Goal: Task Accomplishment & Management: Manage account settings

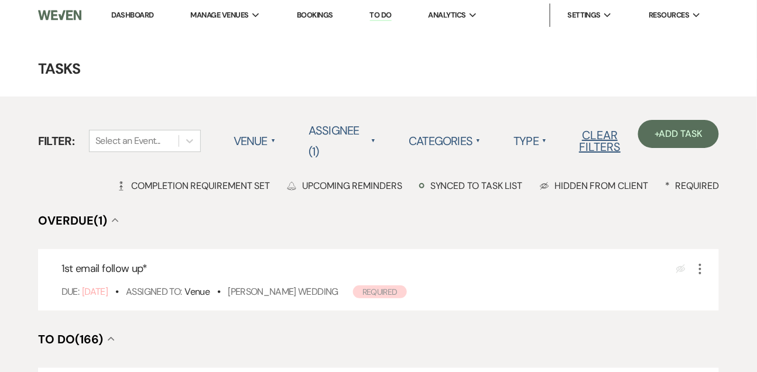
click at [140, 11] on link "Dashboard" at bounding box center [132, 15] width 42 height 10
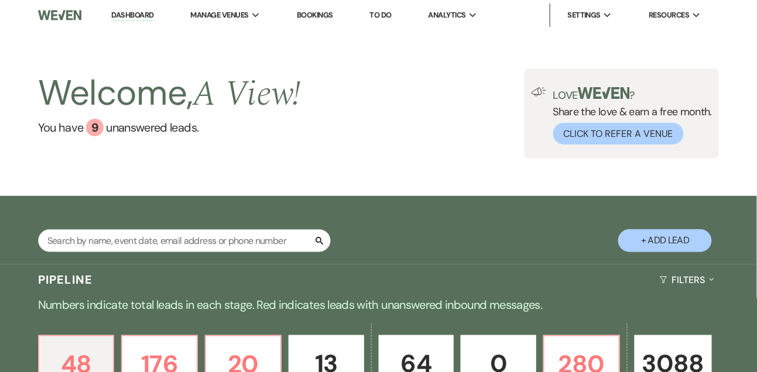
click at [643, 245] on button "+ Add Lead" at bounding box center [665, 240] width 94 height 23
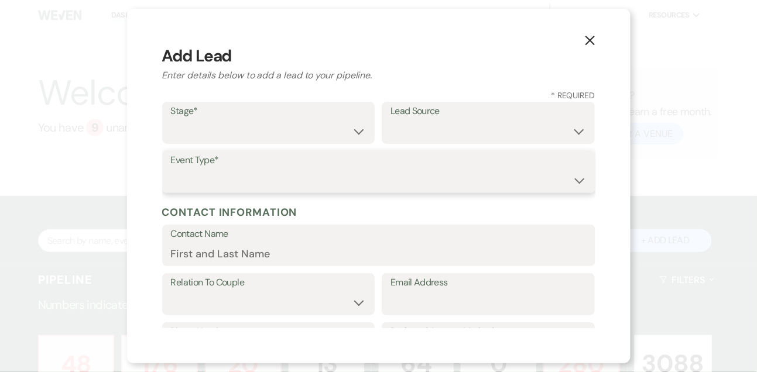
click at [358, 180] on select "Wedding Anniversary Party Baby Shower Bachelorette / Bachelor Party Birthday Pa…" at bounding box center [379, 180] width 416 height 23
select select "1"
click at [171, 169] on select "Wedding Anniversary Party Baby Shower Bachelorette / Bachelor Party Birthday Pa…" at bounding box center [379, 180] width 416 height 23
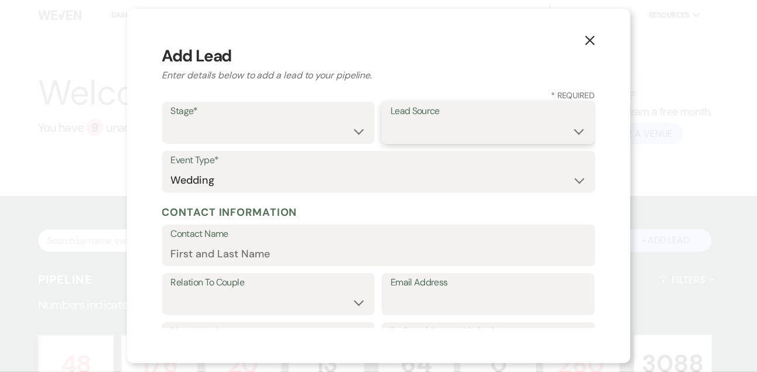
click at [419, 134] on select "Weven Venue Website Instagram Facebook Pinterest Google The Knot Wedding Wire H…" at bounding box center [487, 131] width 195 height 23
select select "1"
click at [390, 120] on select "Weven Venue Website Instagram Facebook Pinterest Google The Knot Wedding Wire H…" at bounding box center [487, 131] width 195 height 23
click at [321, 133] on select "Inquiry Follow Up Tour Requested Tour Confirmed Toured Proposal Sent Booked Lost" at bounding box center [268, 131] width 195 height 23
select select "1"
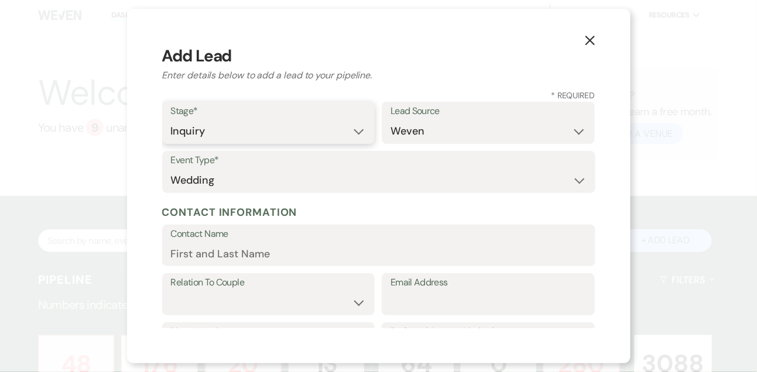
click at [171, 120] on select "Inquiry Follow Up Tour Requested Tour Confirmed Toured Proposal Sent Booked Lost" at bounding box center [268, 131] width 195 height 23
click at [409, 132] on select "Weven Venue Website Instagram Facebook Pinterest Google The Knot Wedding Wire H…" at bounding box center [487, 131] width 195 height 23
select select "22"
click at [390, 120] on select "Weven Venue Website Instagram Facebook Pinterest Google The Knot Wedding Wire H…" at bounding box center [487, 131] width 195 height 23
click at [421, 308] on input "Email Address" at bounding box center [487, 302] width 195 height 23
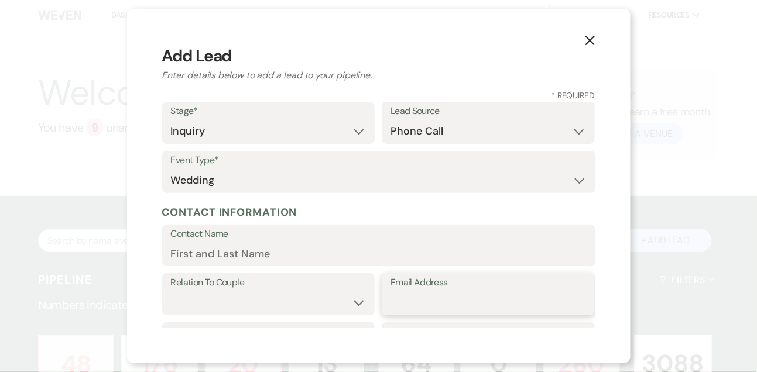
paste input "[EMAIL_ADDRESS][DOMAIN_NAME]"
type input "[EMAIL_ADDRESS][DOMAIN_NAME]"
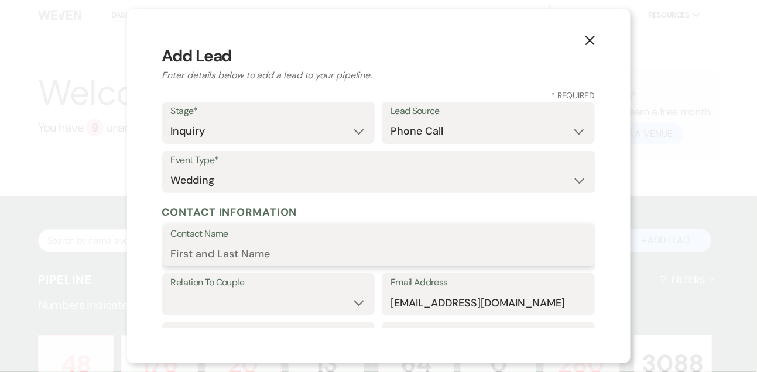
click at [320, 252] on input "Contact Name" at bounding box center [379, 253] width 416 height 23
type input "[PERSON_NAME]"
click at [292, 304] on select "Couple Planner Parent of Couple Family Member Friend Other" at bounding box center [268, 302] width 195 height 23
select select "1"
click at [171, 291] on select "Couple Planner Parent of Couple Family Member Friend Other" at bounding box center [268, 302] width 195 height 23
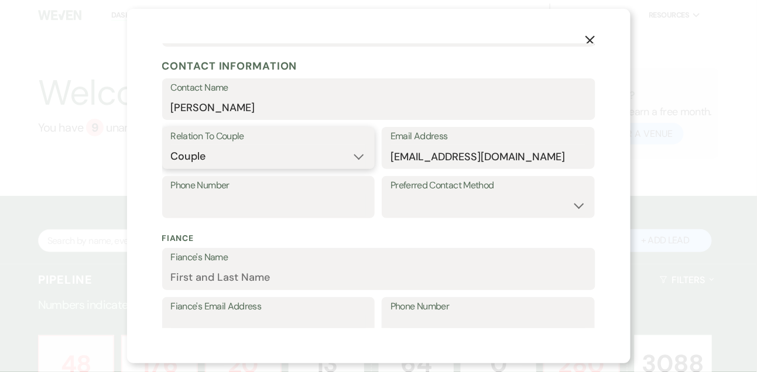
scroll to position [155, 0]
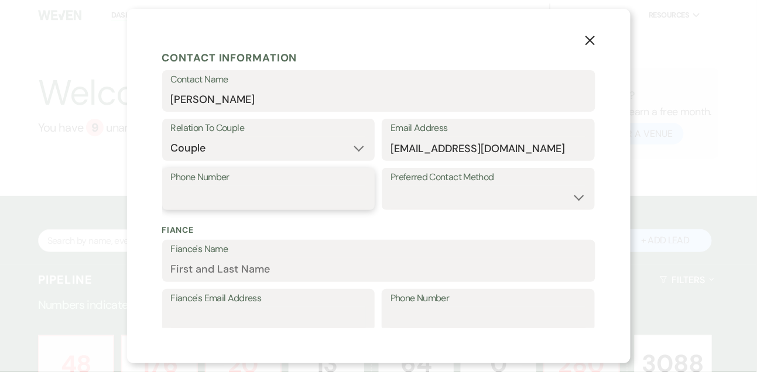
click at [356, 202] on input "Phone Number" at bounding box center [268, 197] width 195 height 23
paste input "[PHONE_NUMBER]"
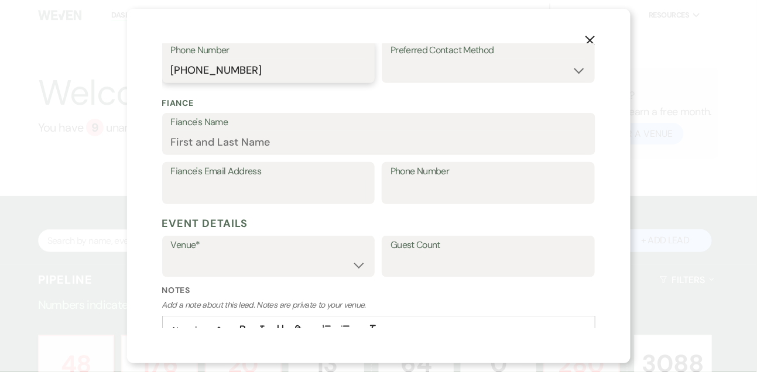
scroll to position [361, 0]
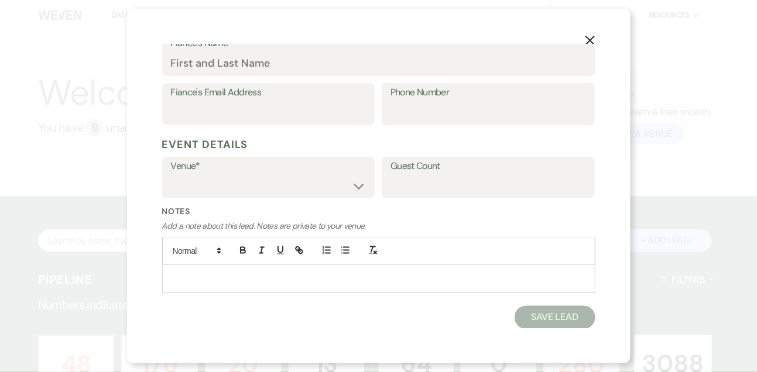
type input "[PHONE_NUMBER]"
click at [340, 195] on select "A View in [GEOGRAPHIC_DATA] A View [GEOGRAPHIC_DATA] A View on State" at bounding box center [268, 185] width 195 height 23
select select "753"
click at [171, 174] on select "A View in [GEOGRAPHIC_DATA] A View [GEOGRAPHIC_DATA] A View on State" at bounding box center [268, 185] width 195 height 23
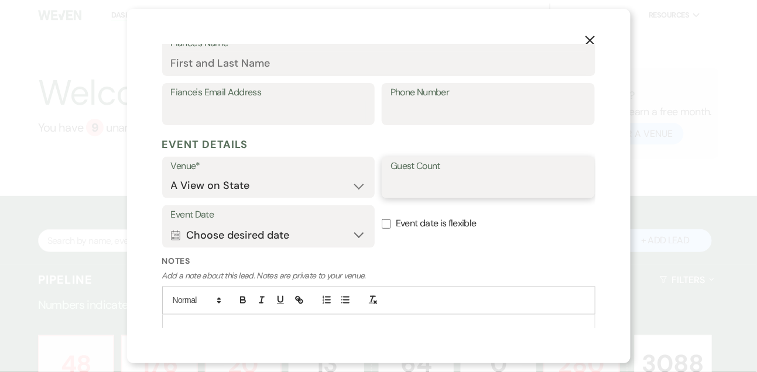
click at [403, 179] on input "Guest Count" at bounding box center [487, 185] width 195 height 23
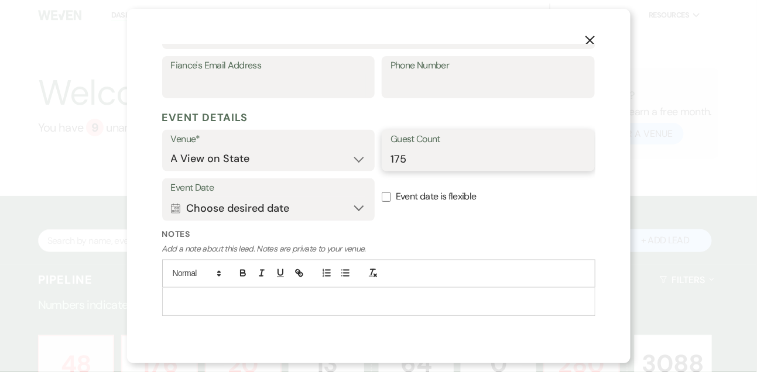
scroll to position [410, 0]
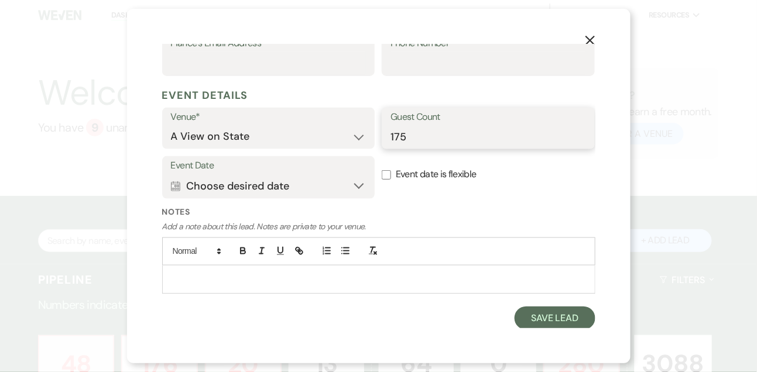
type input "175"
click at [287, 286] on div at bounding box center [379, 279] width 432 height 27
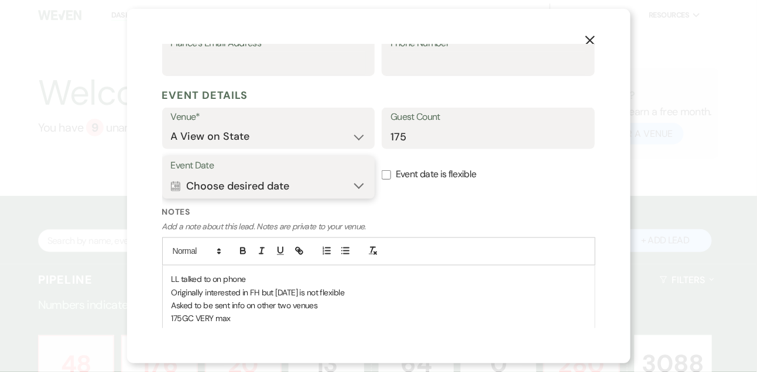
click at [208, 185] on button "Calendar Choose desired date Expand" at bounding box center [268, 185] width 195 height 23
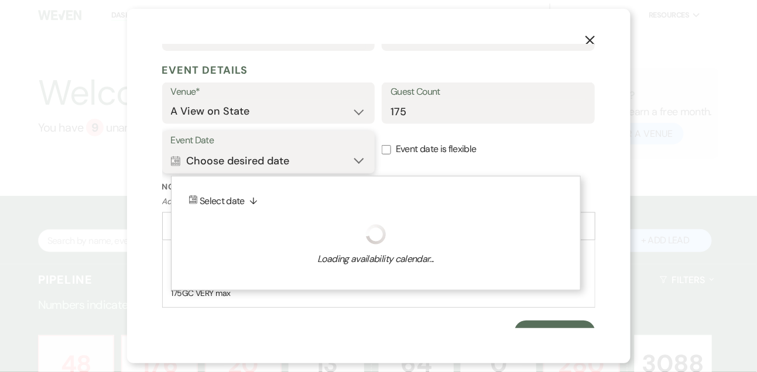
scroll to position [449, 0]
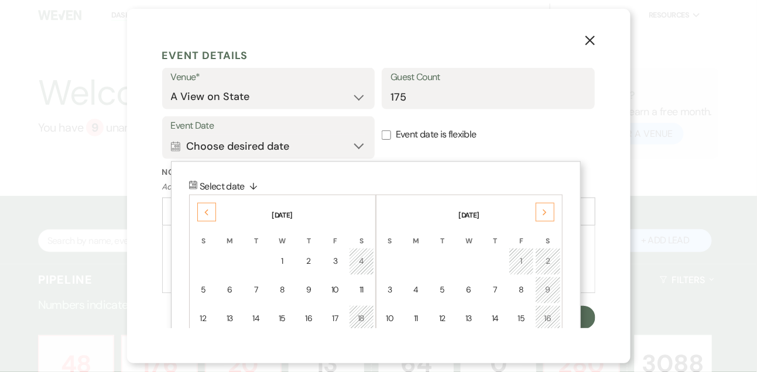
click at [543, 210] on use at bounding box center [545, 213] width 4 height 6
click at [542, 315] on td "15" at bounding box center [547, 319] width 25 height 28
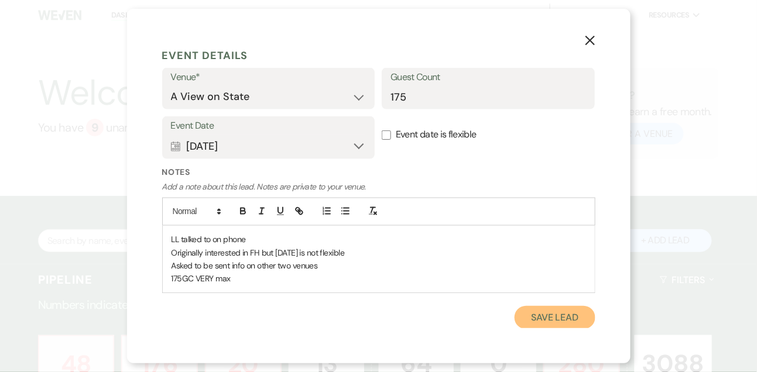
click at [542, 315] on button "Save Lead" at bounding box center [554, 317] width 80 height 23
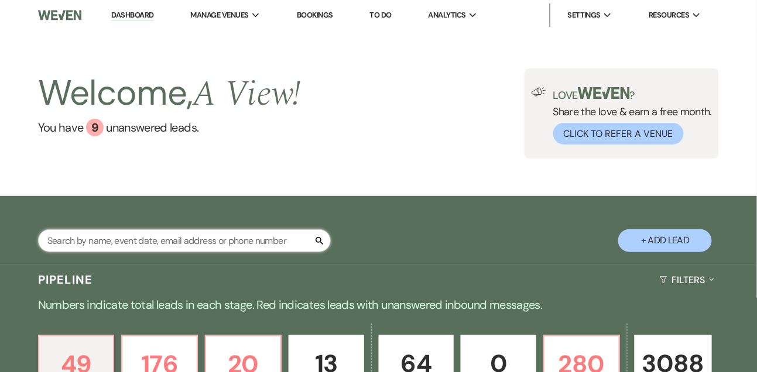
click at [125, 244] on input "text" at bounding box center [184, 240] width 293 height 23
type input "[PERSON_NAME] hen"
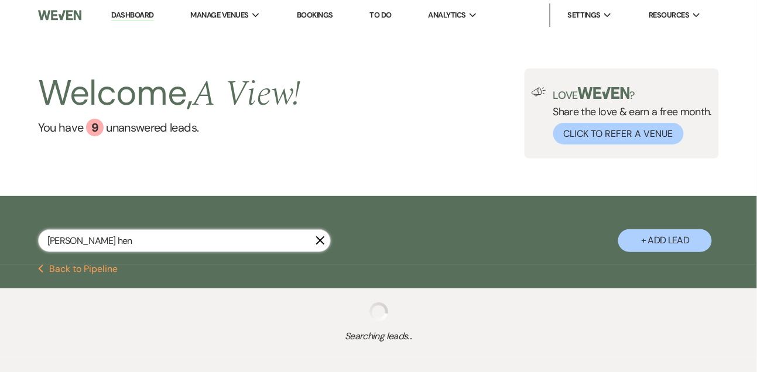
select select "9"
select select "5"
select select "8"
select select "4"
select select "8"
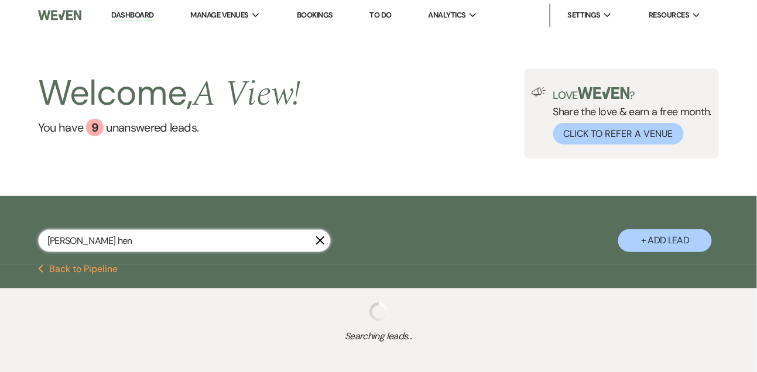
select select "4"
select select "8"
select select "4"
select select "2"
select select "8"
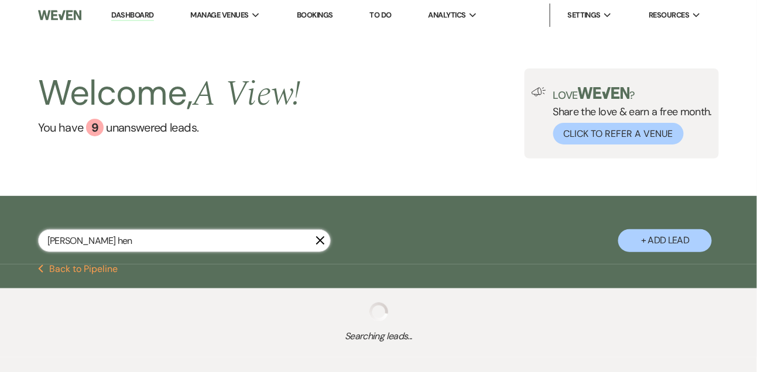
select select "4"
select select "5"
select select "9"
select select "8"
select select "5"
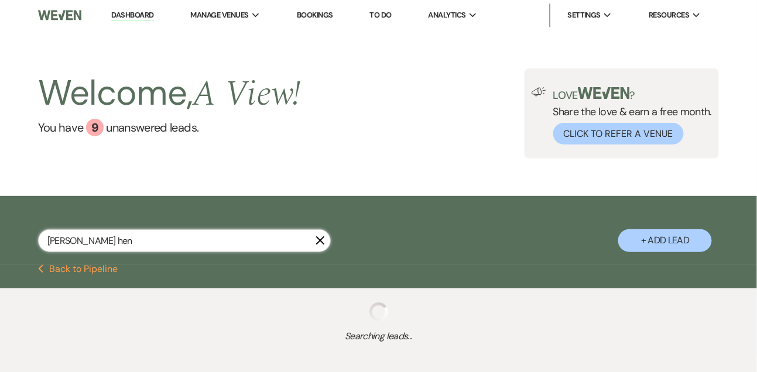
select select "8"
select select "4"
select select "8"
select select "4"
select select "8"
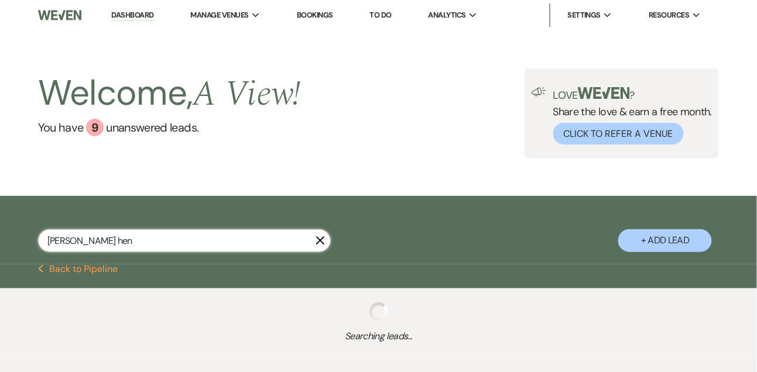
select select "6"
select select "9"
select select "8"
select select "6"
select select "5"
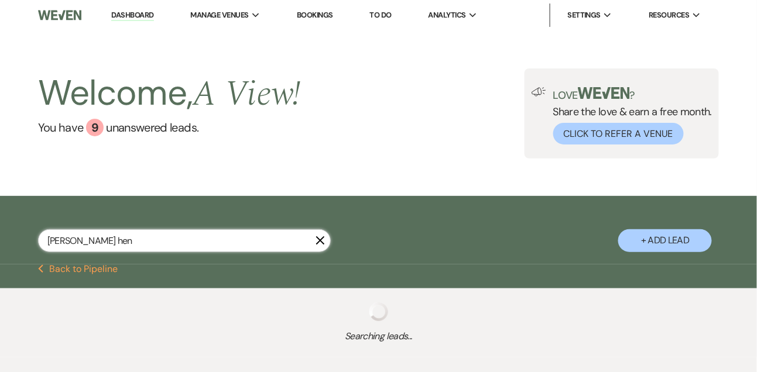
select select "5"
select select "8"
select select "4"
select select "8"
select select "5"
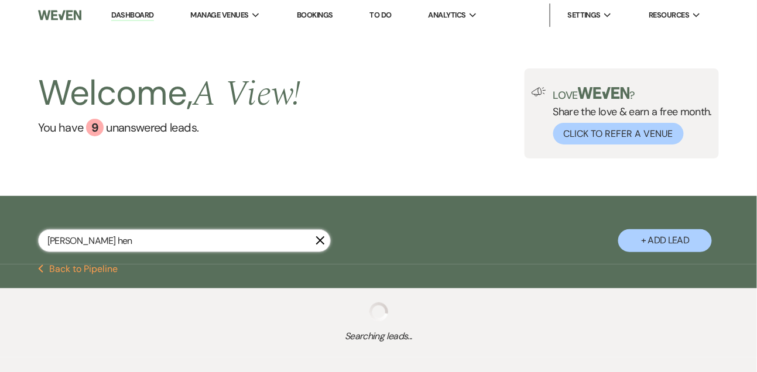
select select "8"
select select "4"
select select "8"
select select "5"
select select "8"
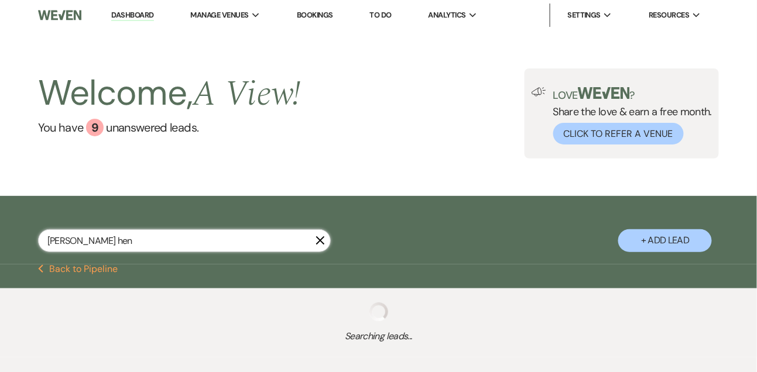
select select "4"
select select "8"
select select "5"
select select "8"
select select "4"
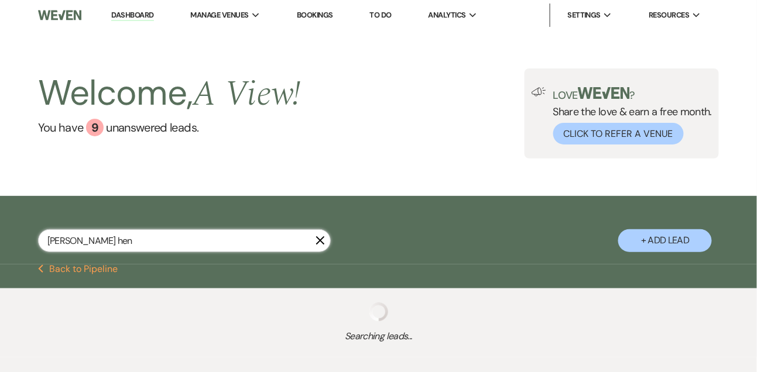
select select "8"
select select "4"
select select "8"
select select "6"
select select "8"
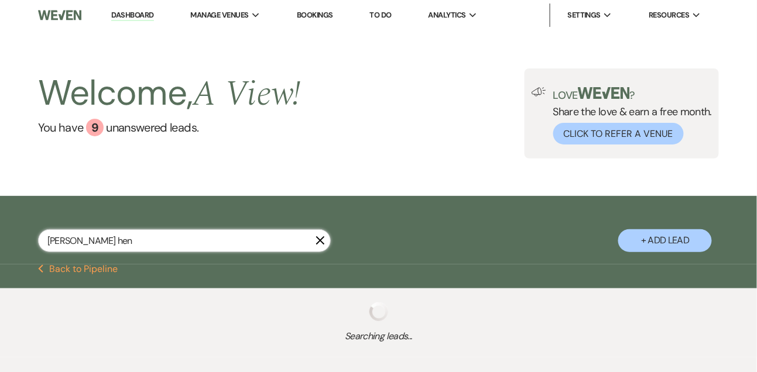
select select "4"
select select "8"
select select "5"
select select "8"
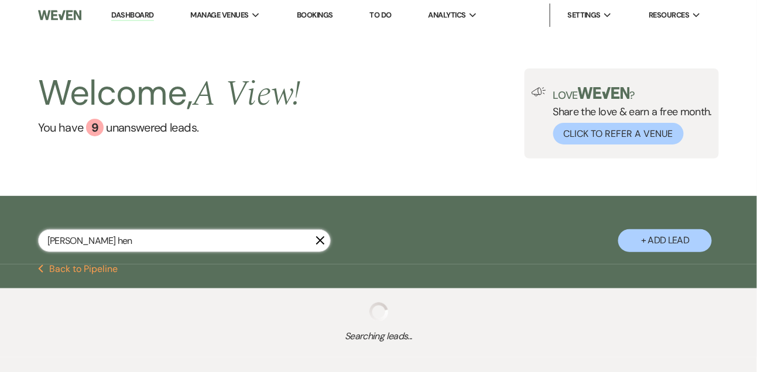
select select "4"
select select "8"
select select "5"
select select "8"
select select "4"
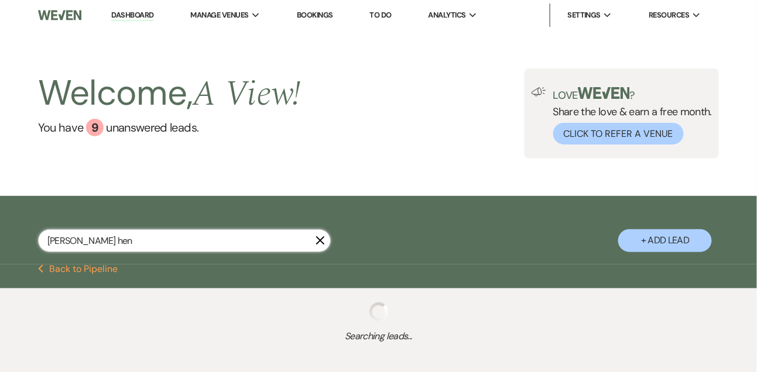
select select "8"
select select "6"
select select "8"
select select "5"
select select "8"
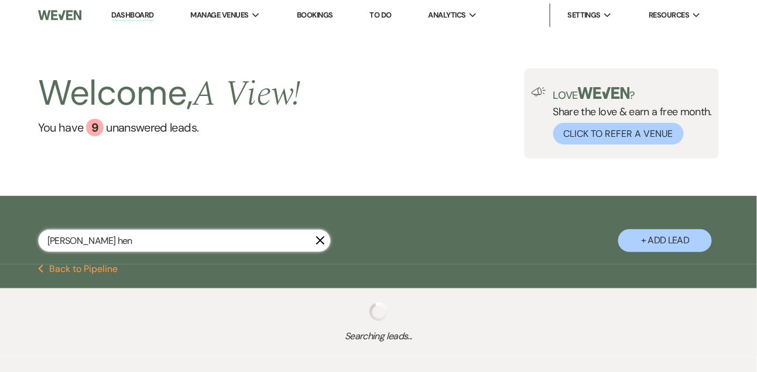
select select "5"
select select "8"
select select "10"
select select "8"
select select "7"
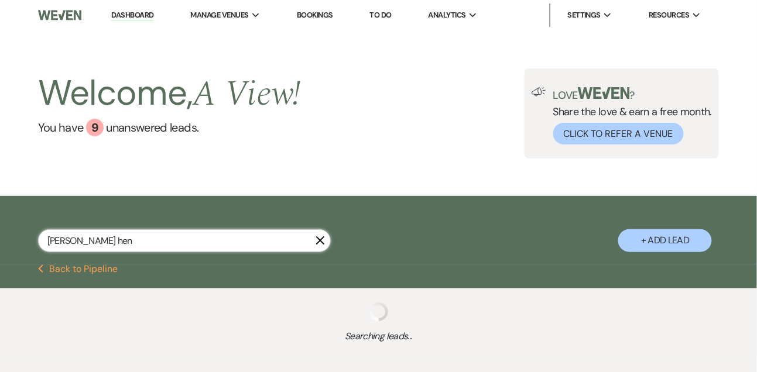
select select "8"
select select "5"
select select "8"
select select "4"
select select "8"
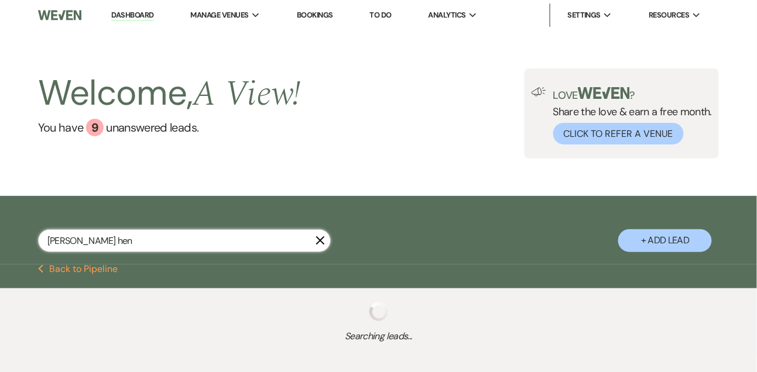
select select "4"
select select "8"
select select "5"
select select "8"
select select "5"
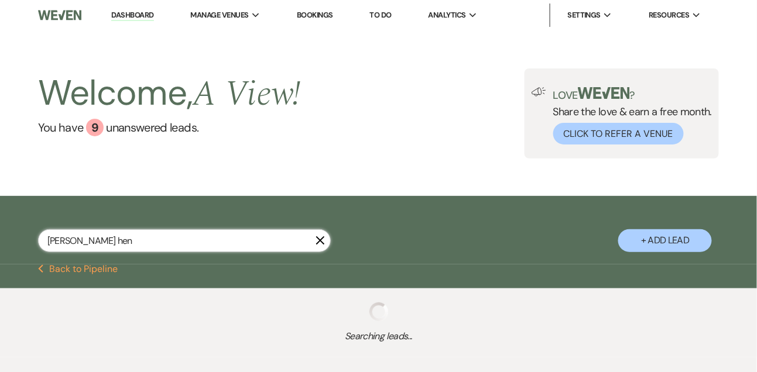
select select "8"
select select "4"
select select "8"
select select "4"
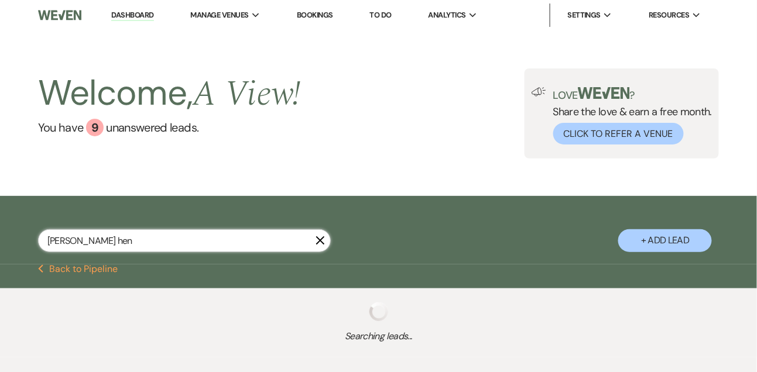
select select "8"
select select "4"
select select "8"
select select "4"
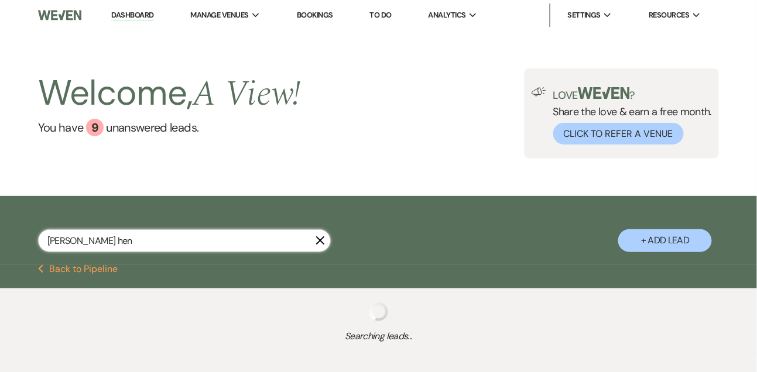
select select "8"
select select "4"
select select "8"
select select "4"
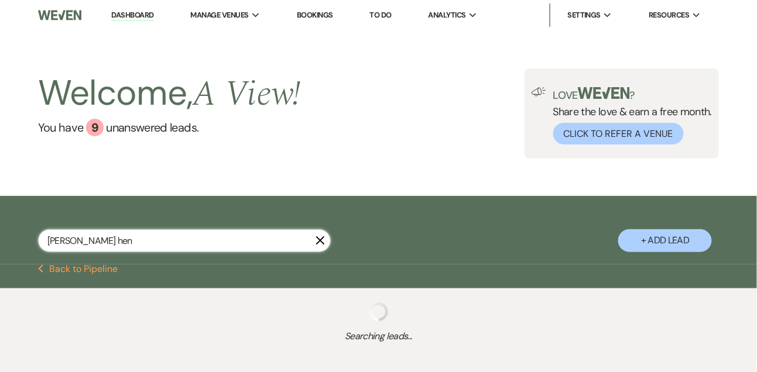
select select "8"
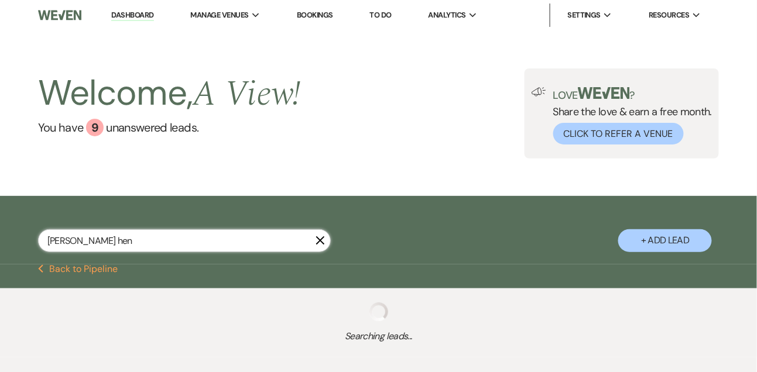
select select "8"
select select "6"
select select "8"
select select "4"
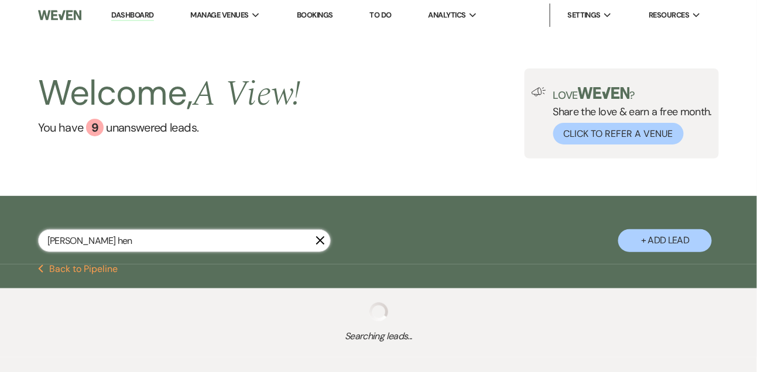
select select "8"
select select "4"
select select "8"
select select "4"
select select "8"
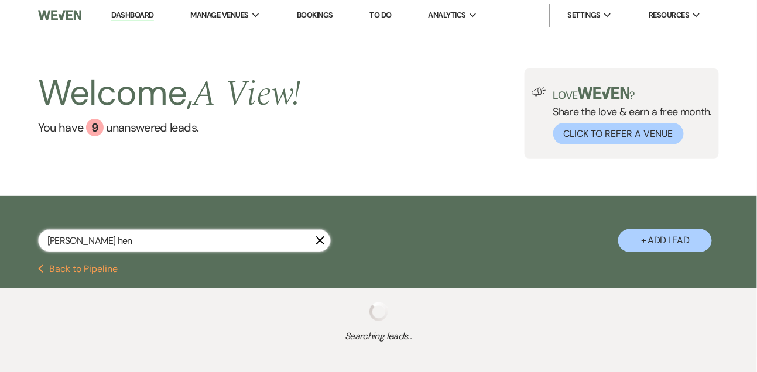
select select "4"
select select "8"
select select "4"
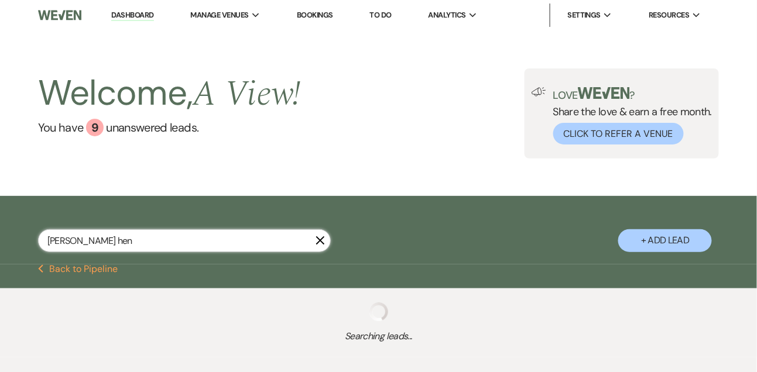
select select "8"
select select "4"
select select "8"
select select "4"
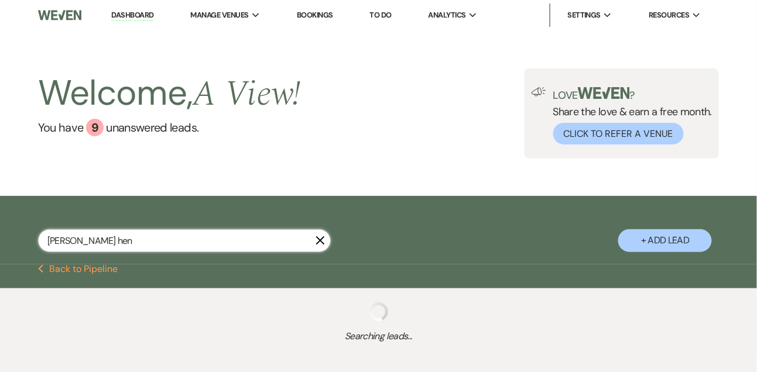
select select "8"
select select "6"
select select "8"
select select "4"
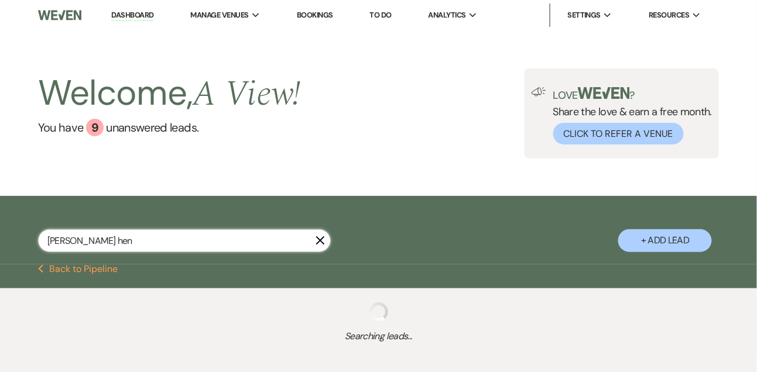
select select "8"
select select "4"
select select "8"
select select "6"
select select "8"
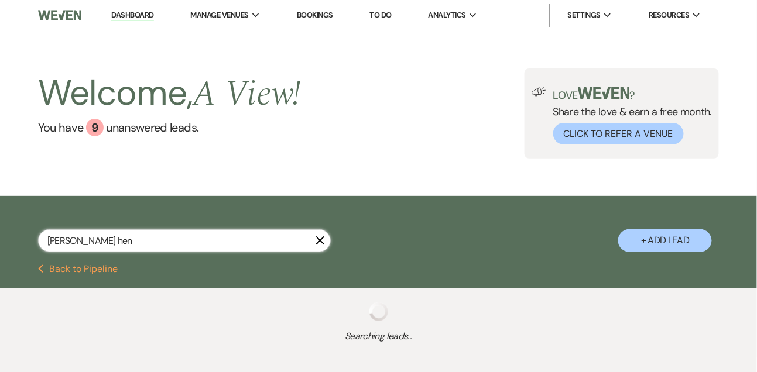
select select "6"
select select "8"
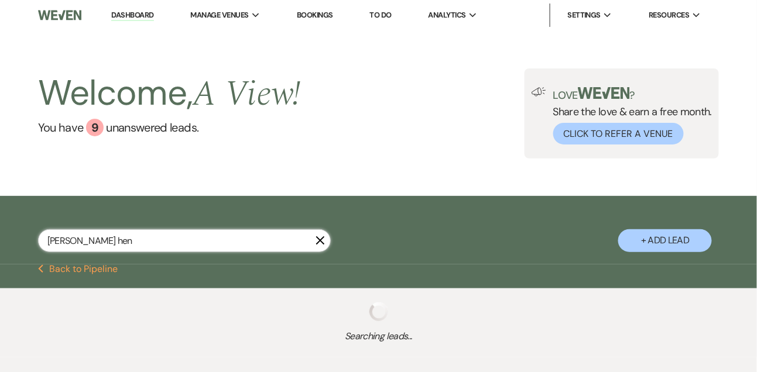
select select "4"
select select "8"
select select "4"
select select "8"
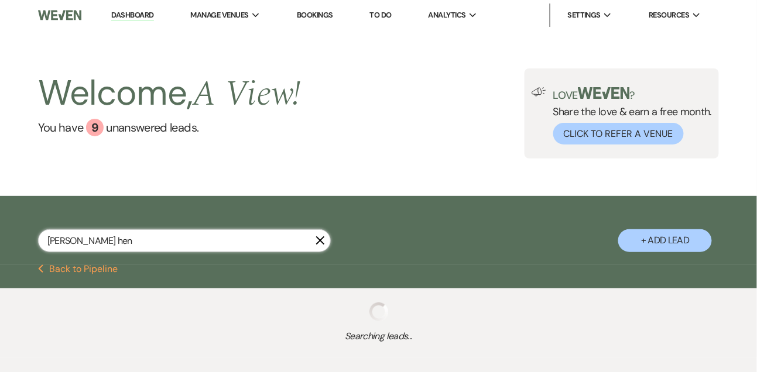
select select "4"
select select "8"
select select "6"
select select "8"
select select "5"
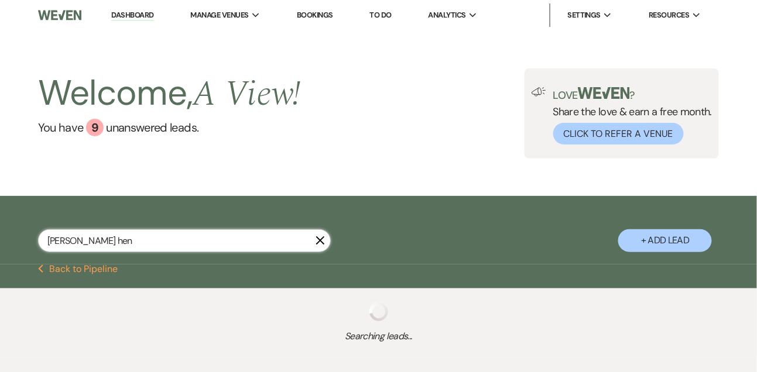
select select "8"
select select "6"
select select "8"
select select "2"
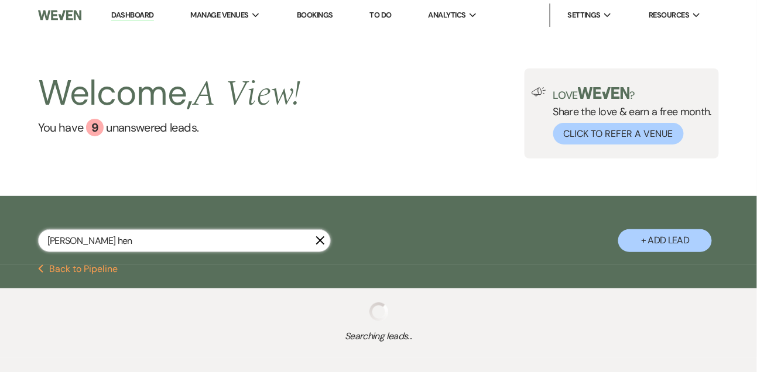
select select "8"
select select "6"
select select "8"
select select "4"
select select "8"
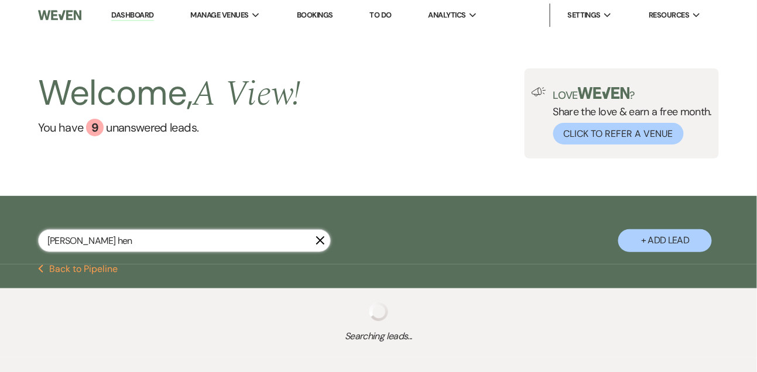
select select "8"
select select "11"
select select "8"
select select "4"
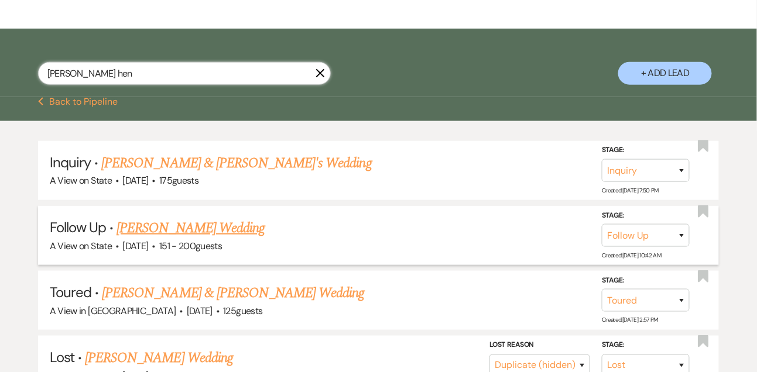
scroll to position [171, 0]
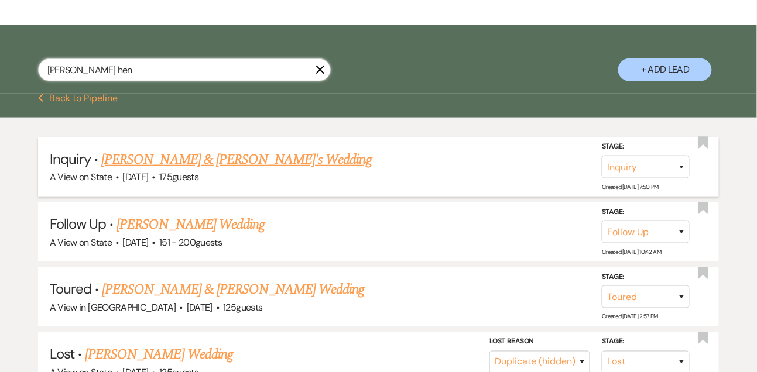
type input "[PERSON_NAME] hen"
click at [184, 170] on link "[PERSON_NAME] & [PERSON_NAME]'s Wedding" at bounding box center [236, 159] width 270 height 21
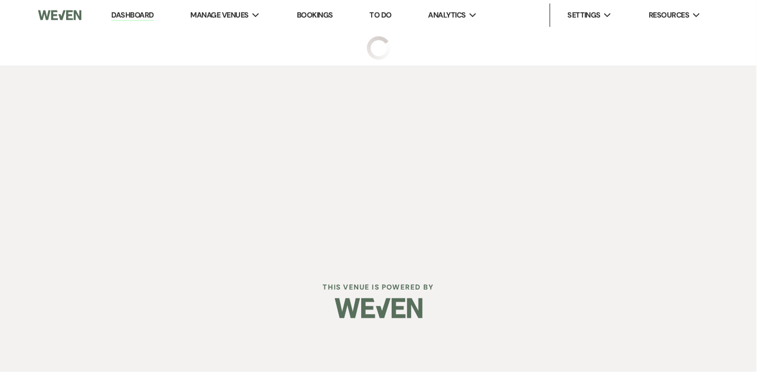
select select "22"
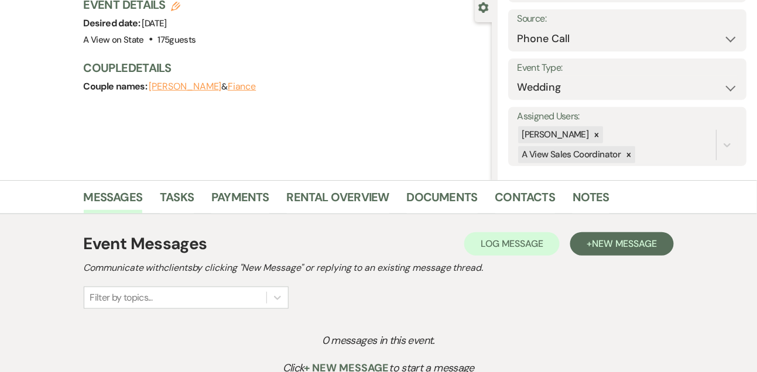
scroll to position [123, 0]
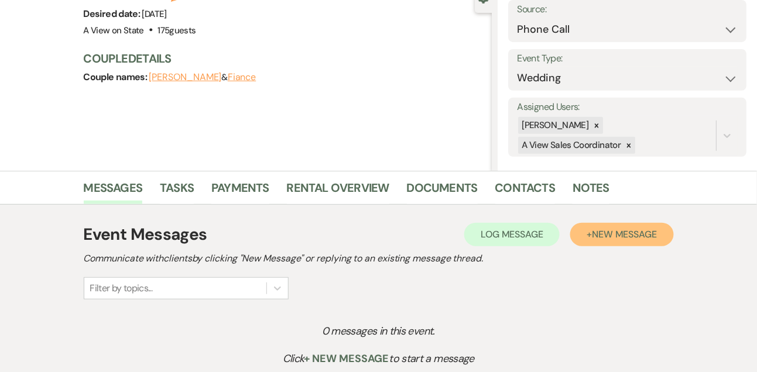
click at [624, 238] on span "New Message" at bounding box center [624, 234] width 65 height 12
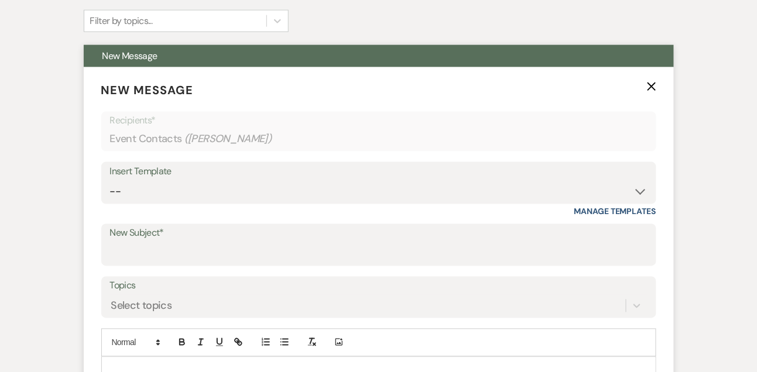
scroll to position [427, 0]
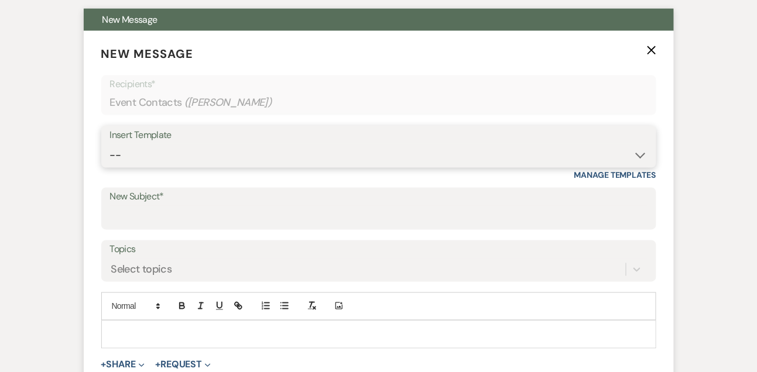
click at [163, 154] on select "-- Tour Confirmation Contract (Pre-Booked Leads) Out of office Inquiry Email Al…" at bounding box center [378, 155] width 537 height 23
select select "3304"
click at [110, 144] on select "-- Tour Confirmation Contract (Pre-Booked Leads) Out of office Inquiry Email Al…" at bounding box center [378, 155] width 537 height 23
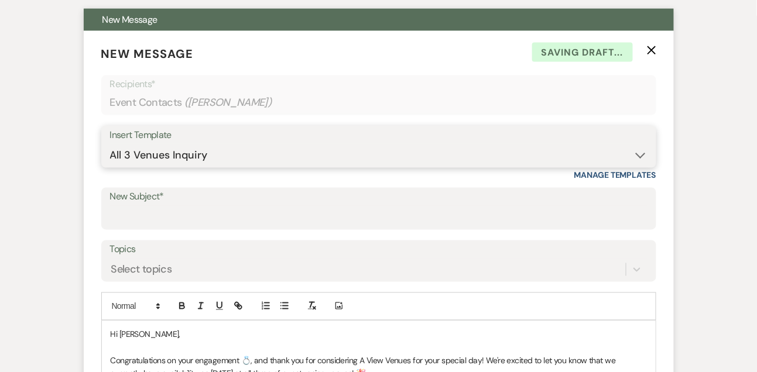
scroll to position [471, 0]
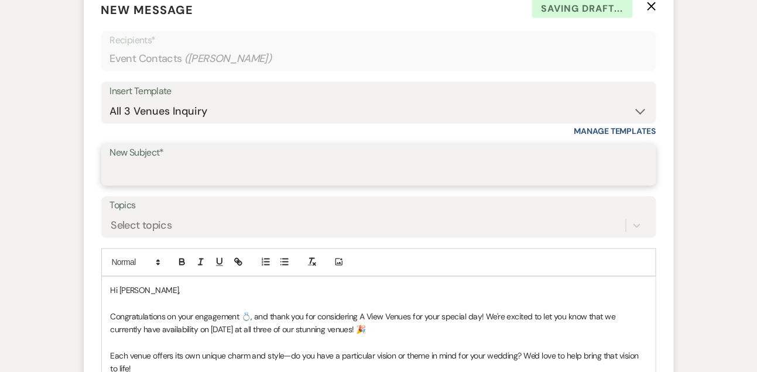
click at [166, 178] on input "New Subject*" at bounding box center [378, 173] width 537 height 23
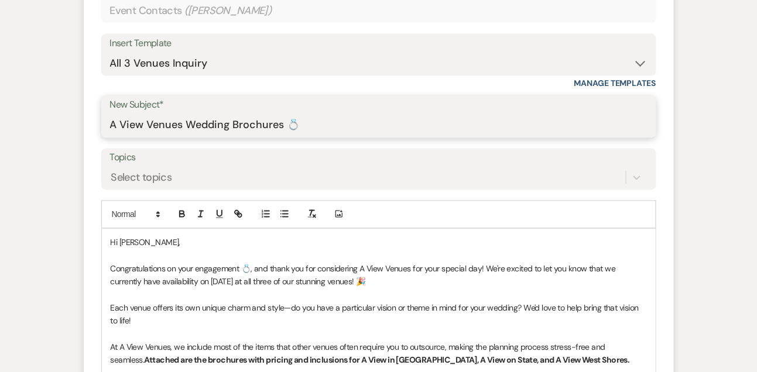
scroll to position [521, 0]
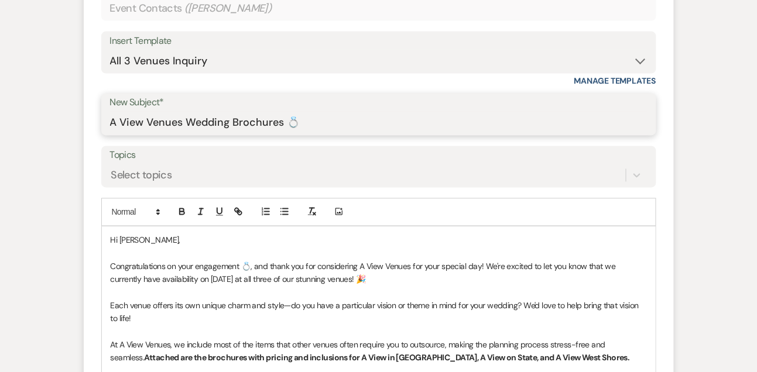
type input "A View Venues Wedding Brochures 💍"
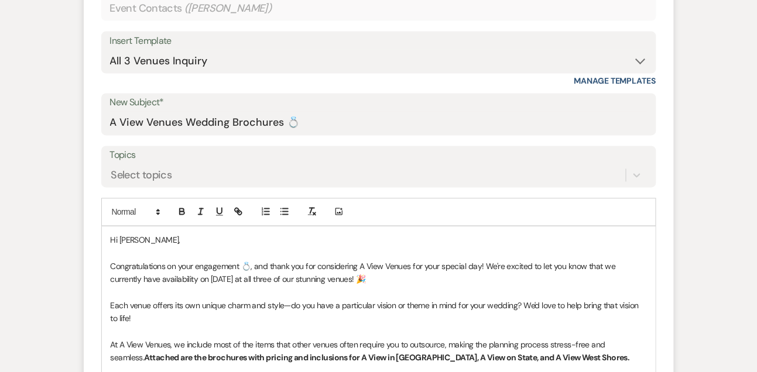
click at [168, 262] on p "Congratulations on your engagement 💍, and thank you for considering A View Venu…" at bounding box center [379, 273] width 536 height 26
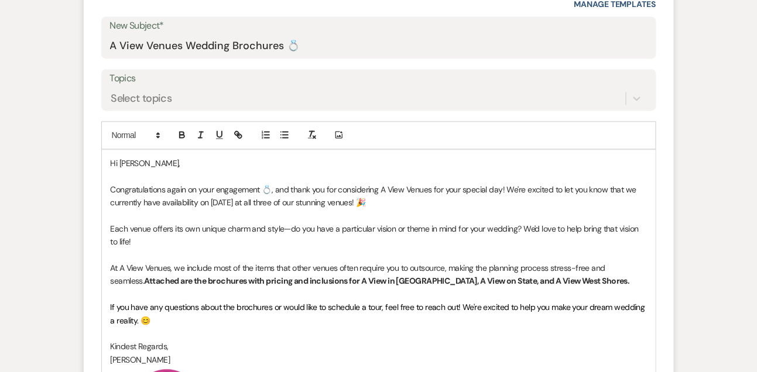
scroll to position [602, 0]
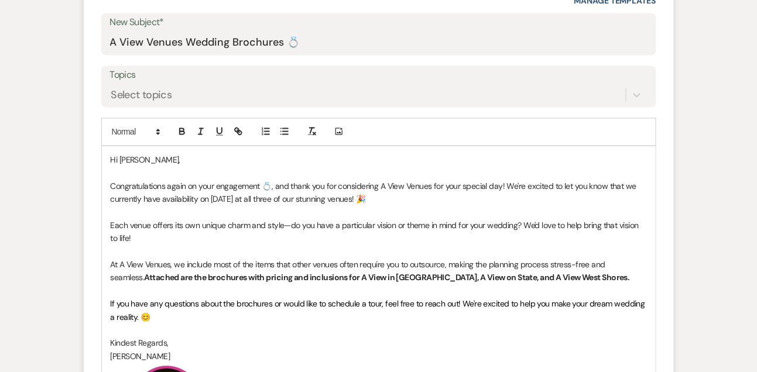
drag, startPoint x: 506, startPoint y: 184, endPoint x: 508, endPoint y: 198, distance: 13.7
click at [507, 198] on p "Congratulations again on your engagement 💍, and thank you for considering A Vie…" at bounding box center [379, 193] width 536 height 26
click at [530, 182] on p "Congratulations again on your engagement 💍, and thank you for considering A Vie…" at bounding box center [379, 193] width 536 height 26
click at [524, 205] on p at bounding box center [379, 211] width 536 height 13
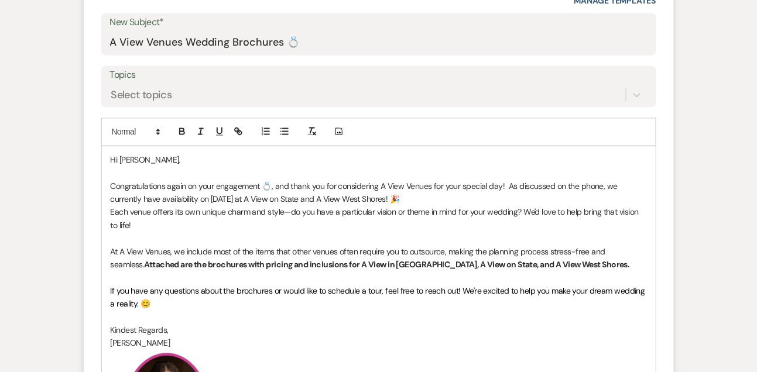
click at [260, 218] on p "Each venue offers its own unique charm and style—do you have a particular visio…" at bounding box center [379, 218] width 536 height 26
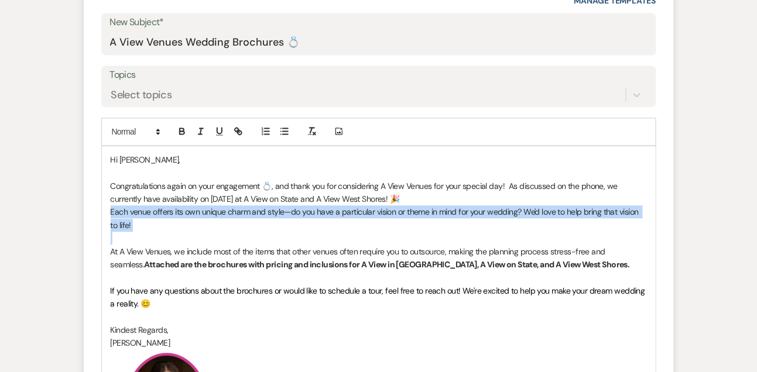
click at [260, 218] on p "Each venue offers its own unique charm and style—do you have a particular visio…" at bounding box center [379, 218] width 536 height 26
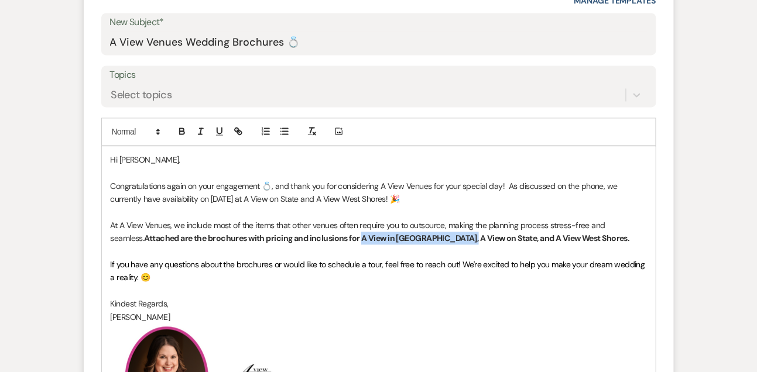
drag, startPoint x: 328, startPoint y: 235, endPoint x: 421, endPoint y: 243, distance: 93.9
click at [421, 243] on strong "Attached are the brochures with pricing and inclusions for A View in [GEOGRAPHI…" at bounding box center [386, 238] width 485 height 11
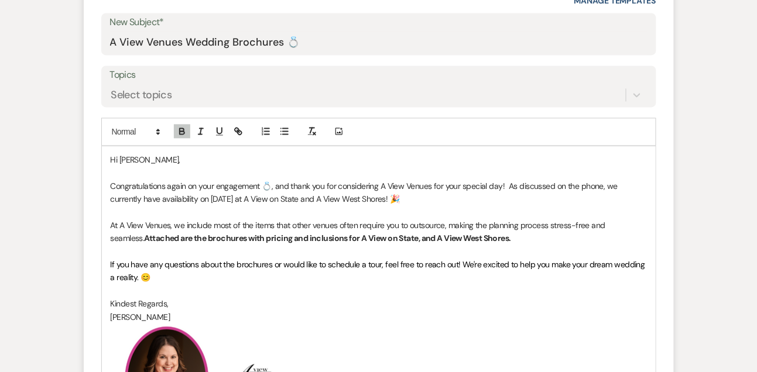
click at [387, 235] on strong "Attached are the brochures with pricing and inclusions for A View on State, and…" at bounding box center [327, 238] width 367 height 11
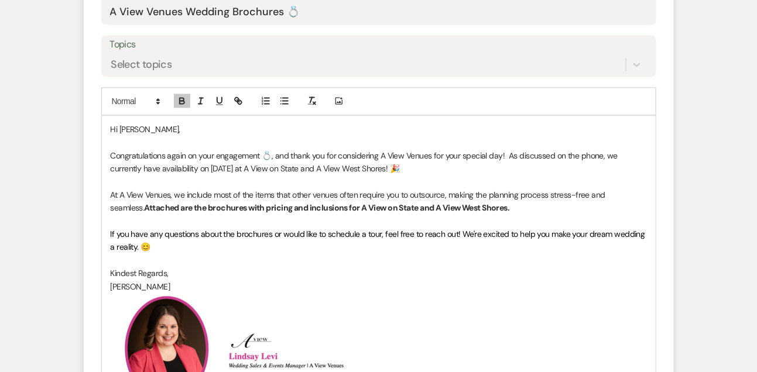
scroll to position [663, 0]
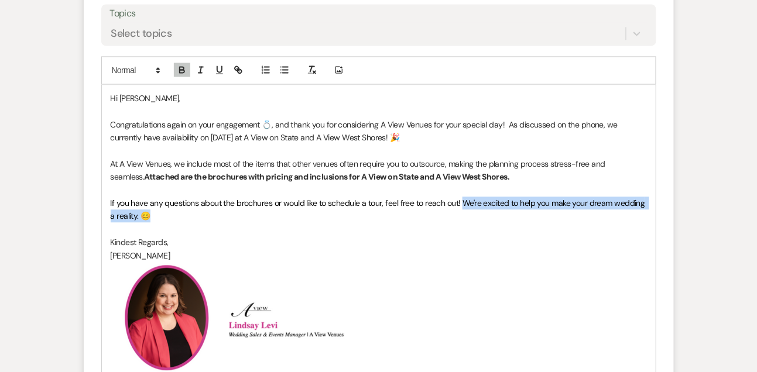
drag, startPoint x: 462, startPoint y: 203, endPoint x: 462, endPoint y: 211, distance: 8.2
click at [462, 211] on p "If you have any questions about the brochures or would like to schedule a tour,…" at bounding box center [379, 210] width 536 height 26
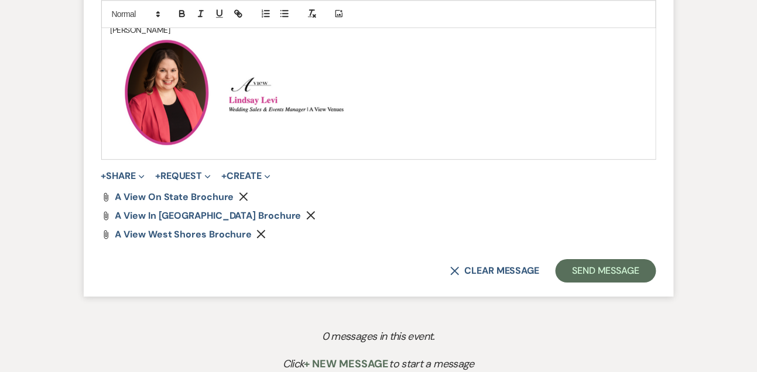
scroll to position [879, 0]
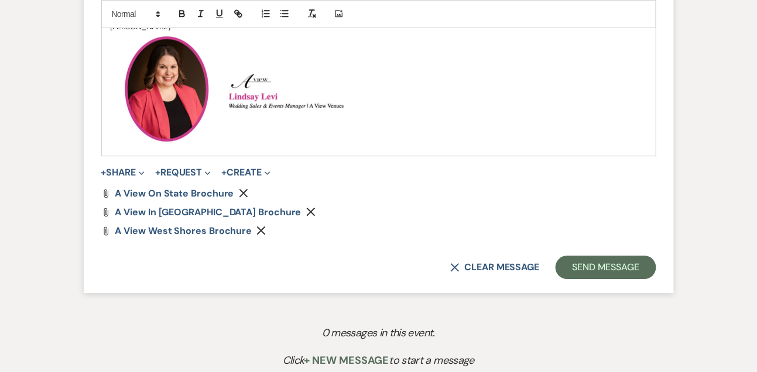
click at [306, 207] on icon "Remove" at bounding box center [310, 211] width 9 height 9
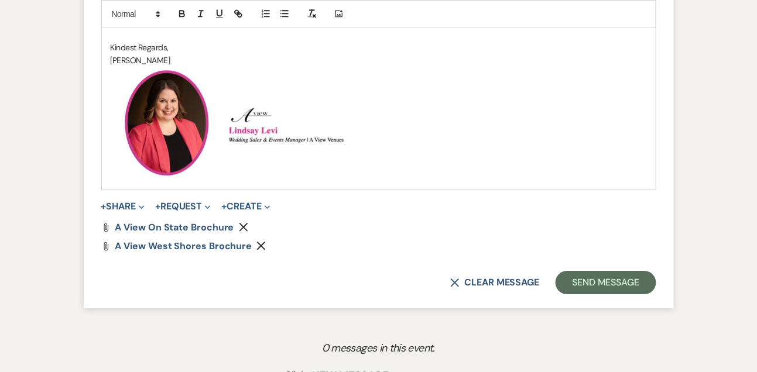
scroll to position [967, 0]
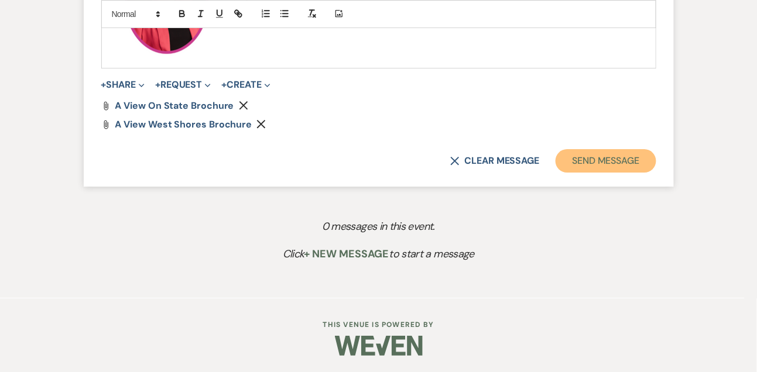
click at [615, 158] on button "Send Message" at bounding box center [605, 160] width 100 height 23
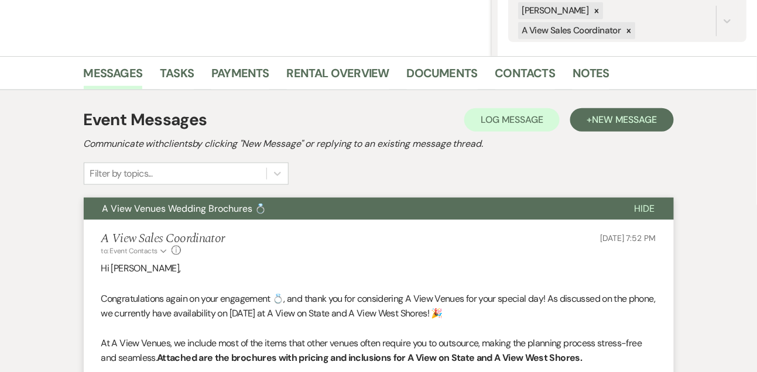
scroll to position [0, 0]
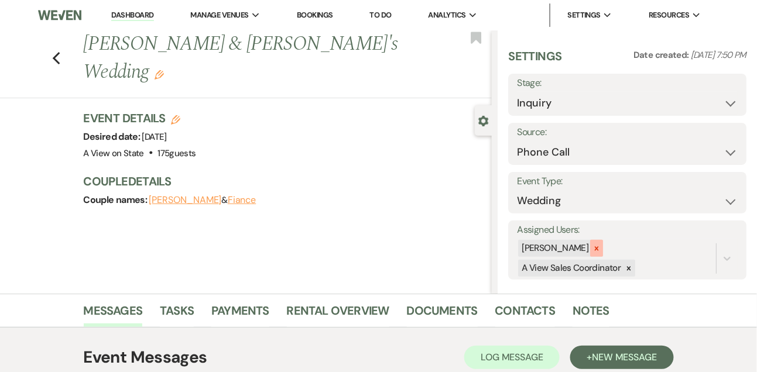
click at [600, 248] on icon at bounding box center [596, 249] width 8 height 8
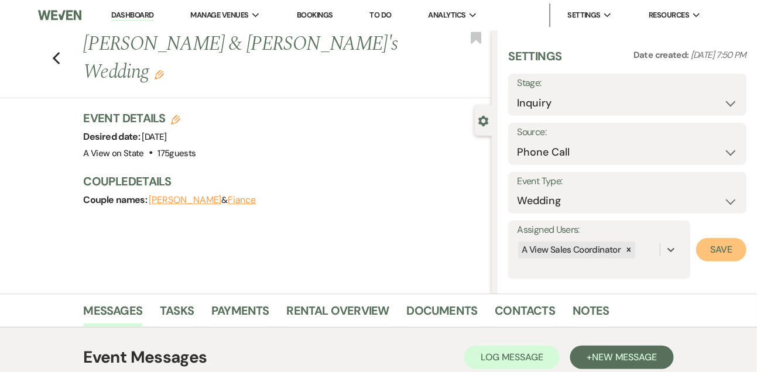
click at [735, 248] on button "Save" at bounding box center [721, 249] width 50 height 23
click at [190, 304] on link "Tasks" at bounding box center [177, 314] width 34 height 26
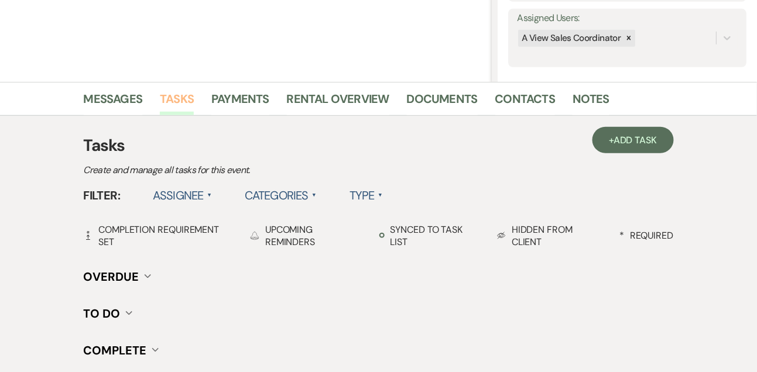
scroll to position [213, 0]
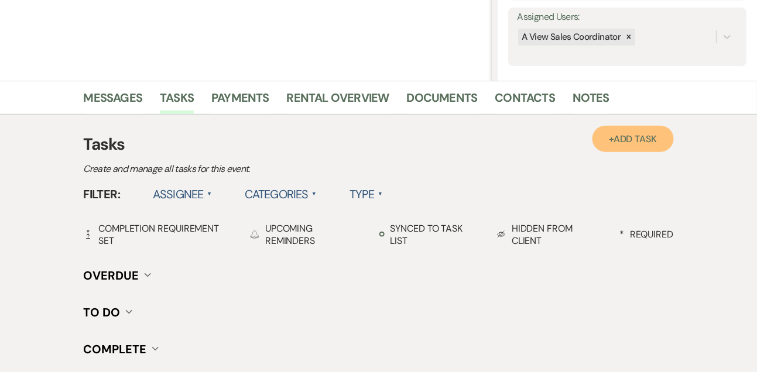
click at [654, 133] on span "Add Task" at bounding box center [634, 139] width 43 height 12
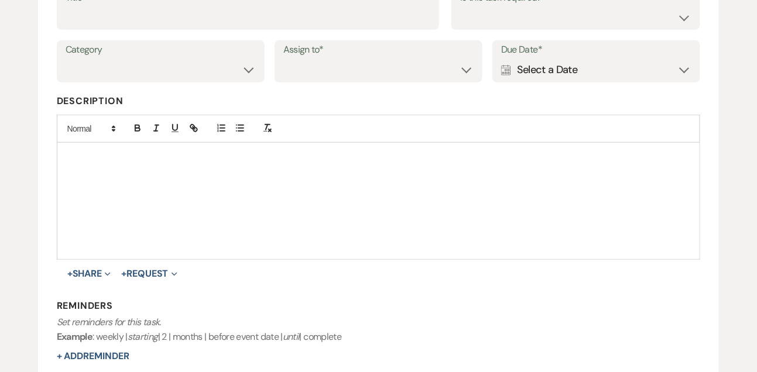
scroll to position [143, 0]
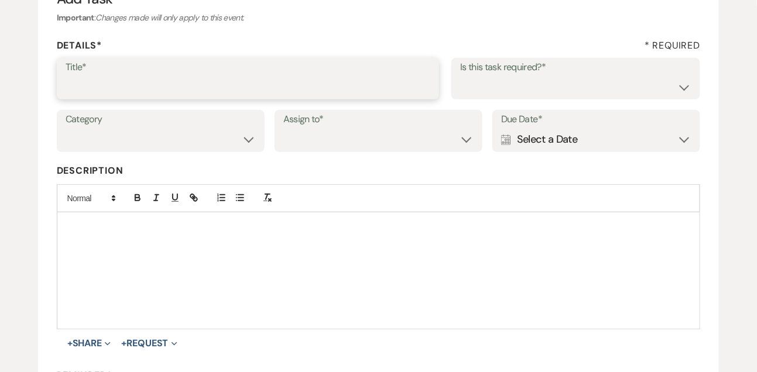
click at [387, 88] on input "Title*" at bounding box center [248, 86] width 365 height 23
type input "1st email follow up"
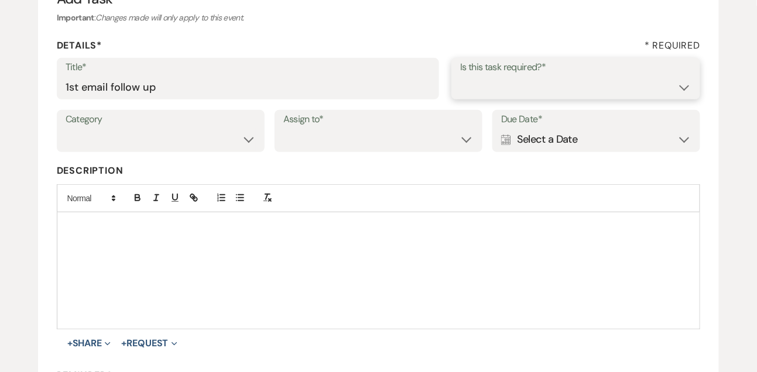
click at [544, 89] on select "Yes No" at bounding box center [575, 86] width 231 height 23
select select "true"
click at [460, 75] on select "Yes No" at bounding box center [575, 86] width 231 height 23
click at [180, 141] on select "Venue Vendors Guests Details Finalize & Share" at bounding box center [161, 139] width 190 height 23
select select "31"
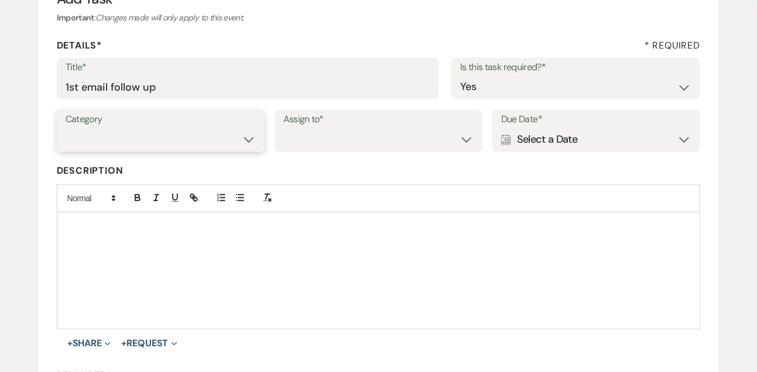
click at [66, 128] on select "Venue Vendors Guests Details Finalize & Share" at bounding box center [161, 139] width 190 height 23
click at [301, 131] on select "Venue Client" at bounding box center [378, 139] width 190 height 23
select select "venueHost"
click at [283, 128] on select "Venue Client" at bounding box center [378, 139] width 190 height 23
click at [564, 148] on div "Calendar Select a Date Expand" at bounding box center [596, 139] width 190 height 23
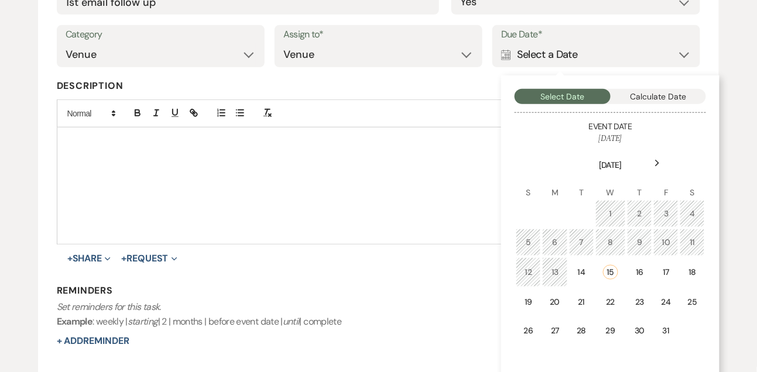
scroll to position [242, 0]
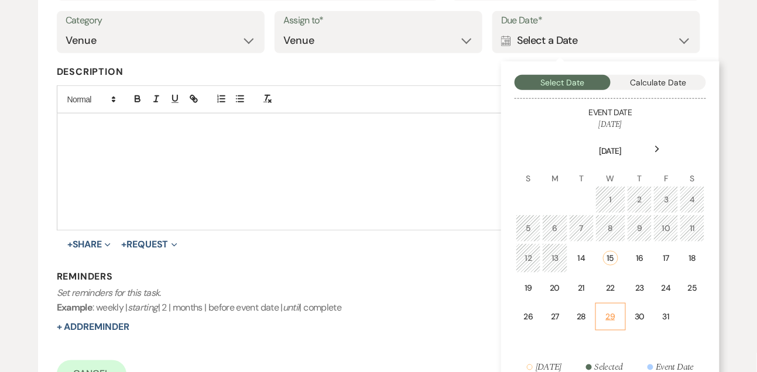
click at [612, 313] on div "29" at bounding box center [610, 317] width 15 height 12
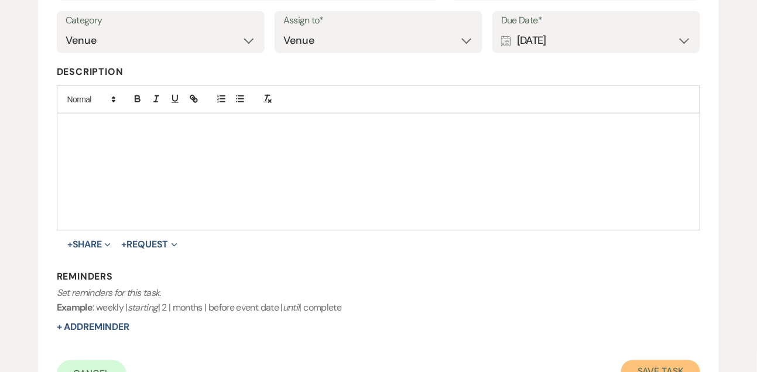
click at [645, 364] on button "Save Task" at bounding box center [660, 372] width 79 height 23
select select "22"
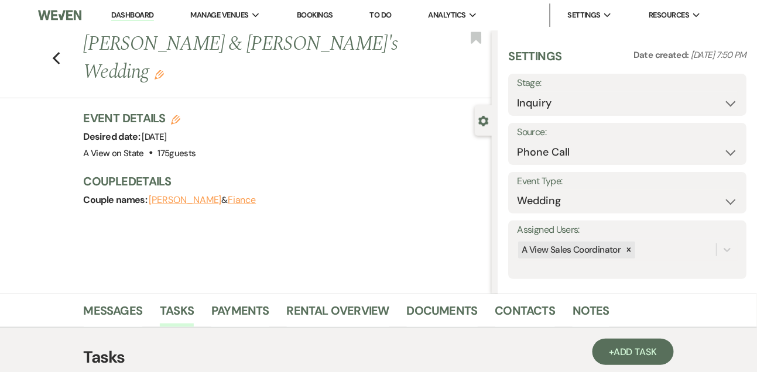
click at [144, 16] on link "Dashboard" at bounding box center [132, 15] width 42 height 11
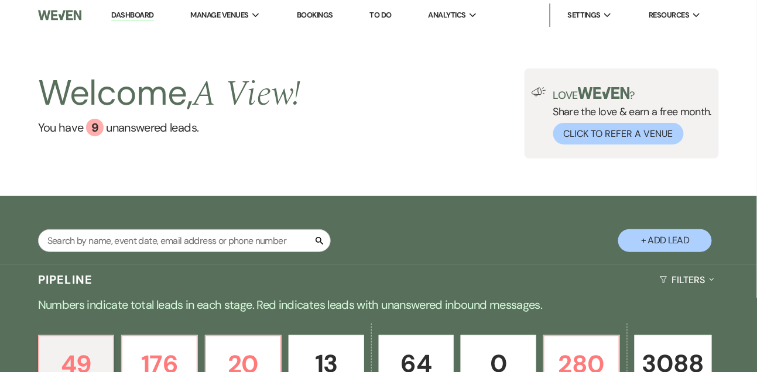
click at [205, 248] on input "text" at bounding box center [184, 240] width 293 height 23
type input "[PERSON_NAME]"
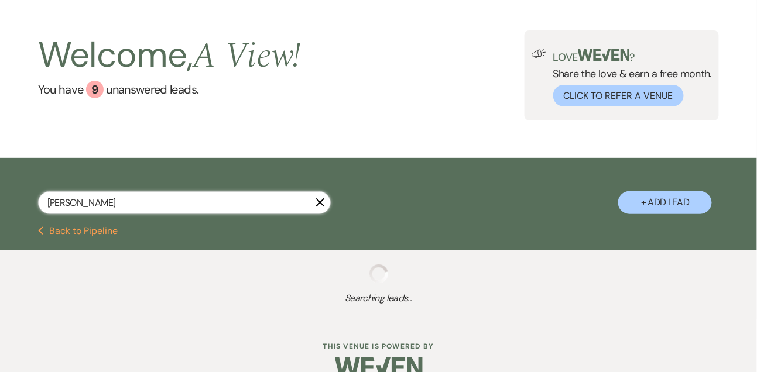
select select "9"
select select "4"
select select "8"
select select "4"
select select "2"
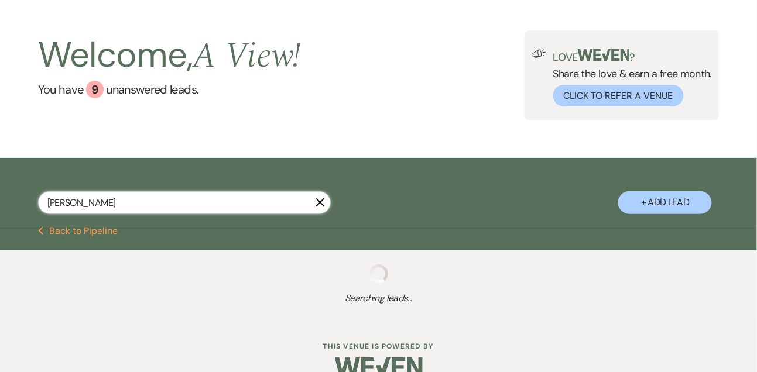
select select "9"
select select "5"
select select "8"
select select "4"
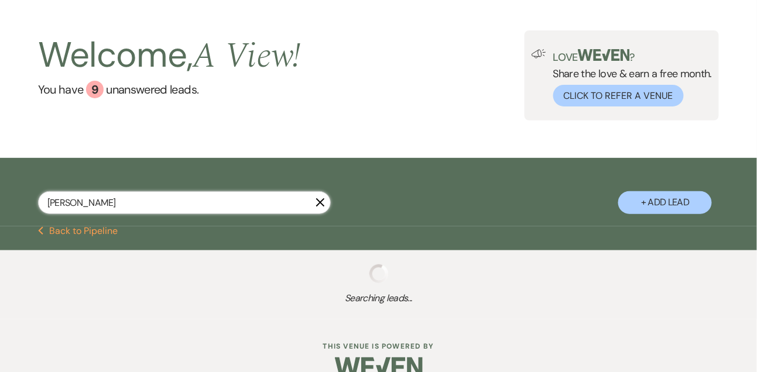
select select "8"
select select "4"
select select "9"
select select "8"
select select "6"
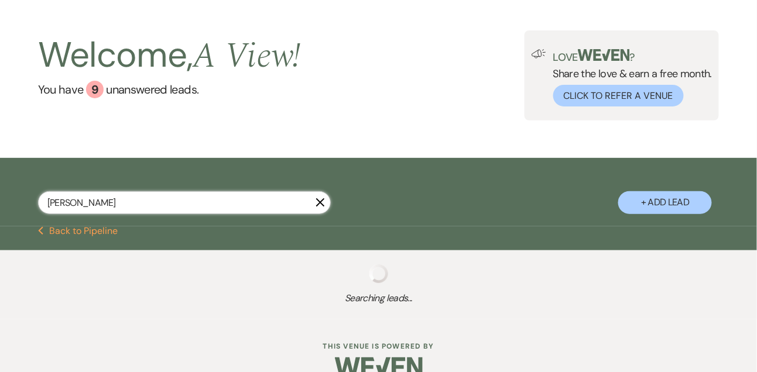
select select "8"
select select "5"
select select "8"
select select "5"
select select "8"
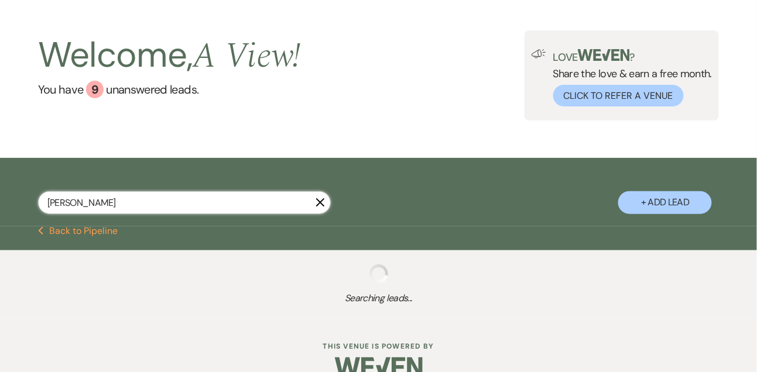
select select "8"
select select "4"
select select "8"
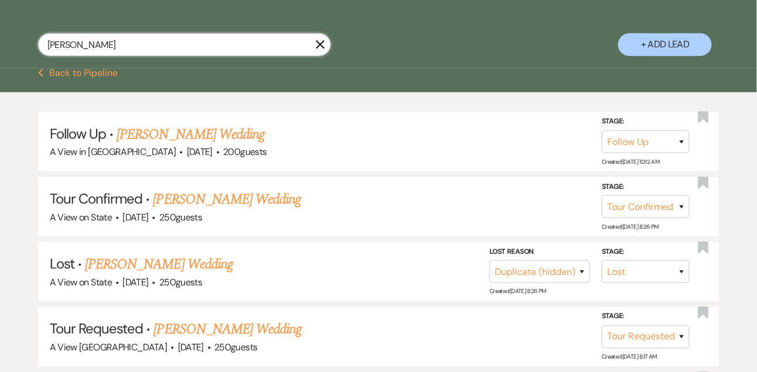
scroll to position [202, 0]
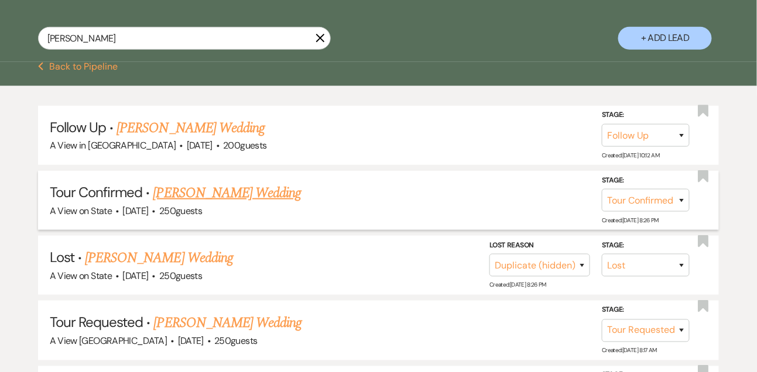
click at [200, 204] on link "[PERSON_NAME] Wedding" at bounding box center [227, 193] width 148 height 21
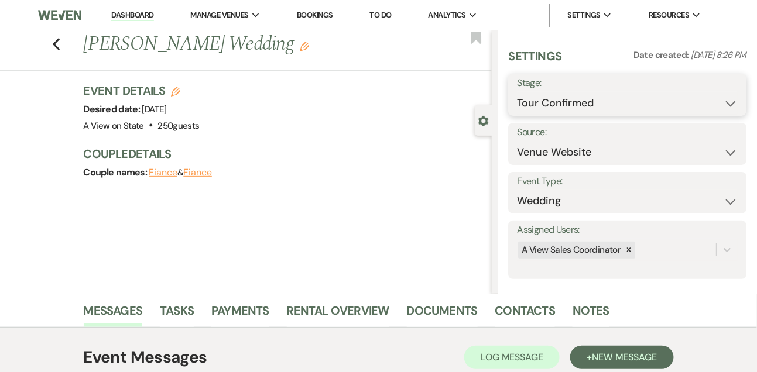
click at [543, 102] on select "Inquiry Follow Up Tour Requested Tour Confirmed Toured Proposal Sent Booked Lost" at bounding box center [627, 103] width 221 height 23
click at [517, 92] on select "Inquiry Follow Up Tour Requested Tour Confirmed Toured Proposal Sent Booked Lost" at bounding box center [627, 103] width 221 height 23
click at [723, 100] on button "Save" at bounding box center [721, 94] width 49 height 23
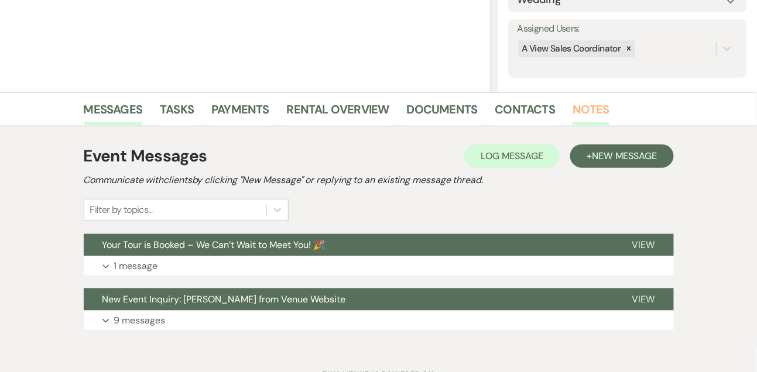
click at [593, 111] on link "Notes" at bounding box center [590, 113] width 37 height 26
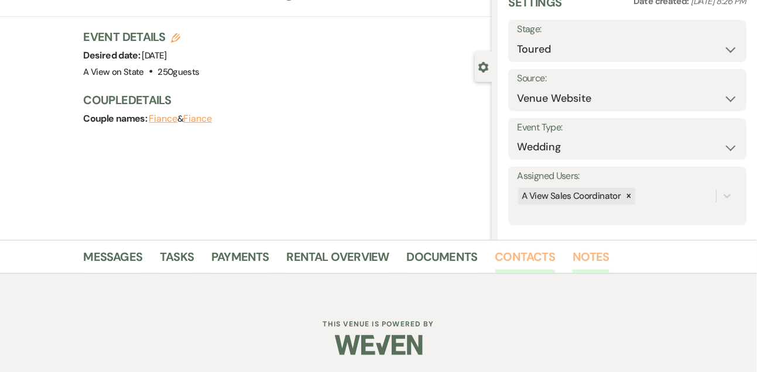
scroll to position [167, 0]
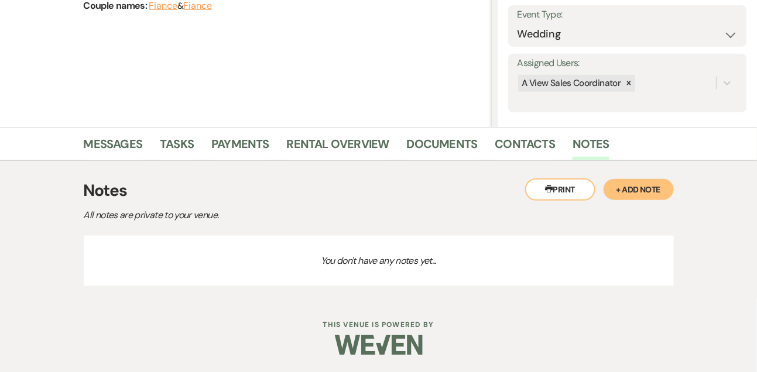
click at [644, 190] on button "+ Add Note" at bounding box center [638, 189] width 70 height 21
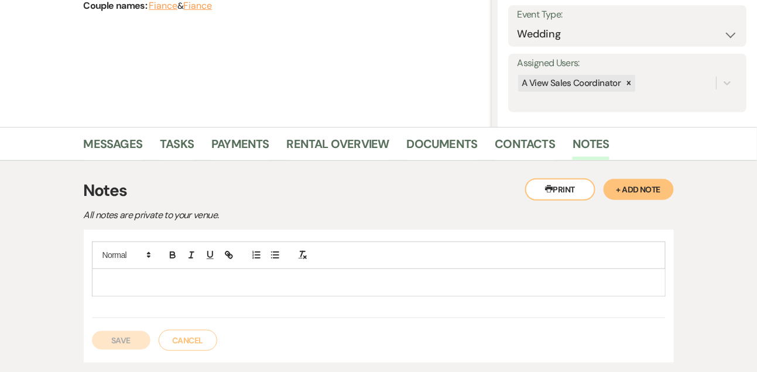
click at [429, 277] on p at bounding box center [378, 282] width 555 height 13
paste div
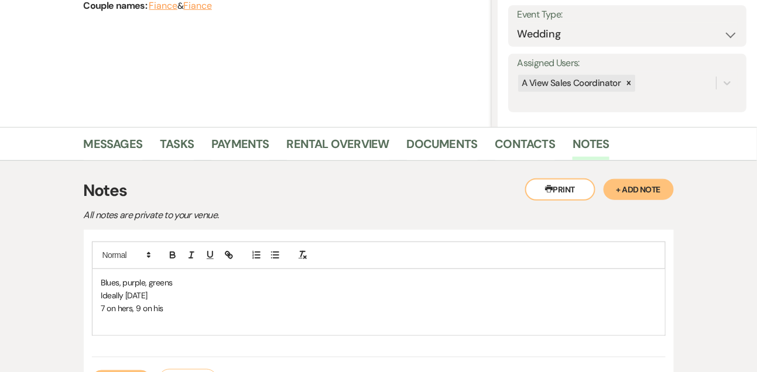
click at [101, 277] on span "Blues, purple, greens" at bounding box center [136, 282] width 71 height 11
click at [222, 310] on p "Blues, purple, greens" at bounding box center [378, 308] width 555 height 13
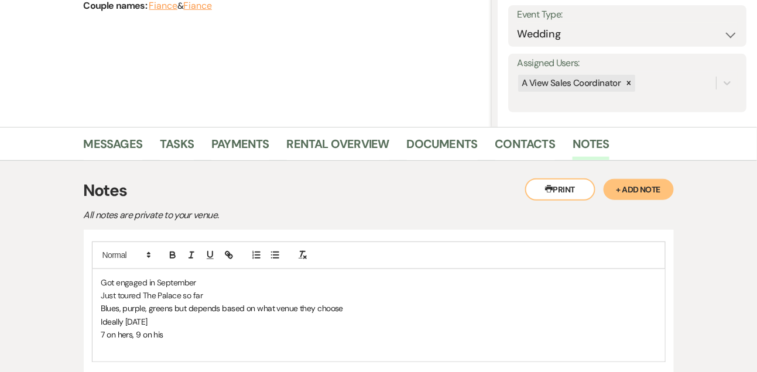
click at [236, 315] on p "Ideally [DATE]" at bounding box center [378, 321] width 555 height 13
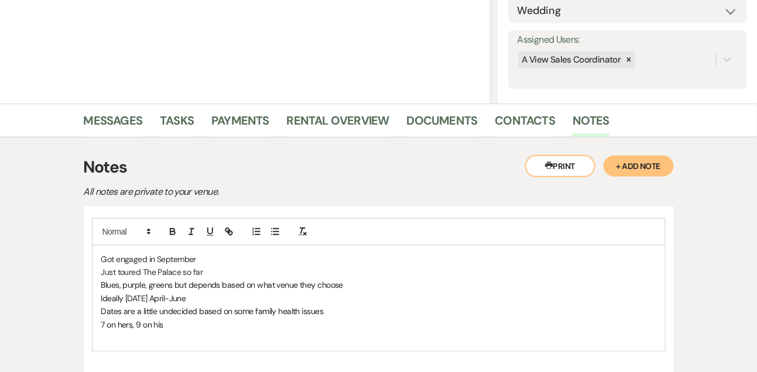
click at [210, 328] on p "7 on hers, 9 on his" at bounding box center [378, 324] width 555 height 13
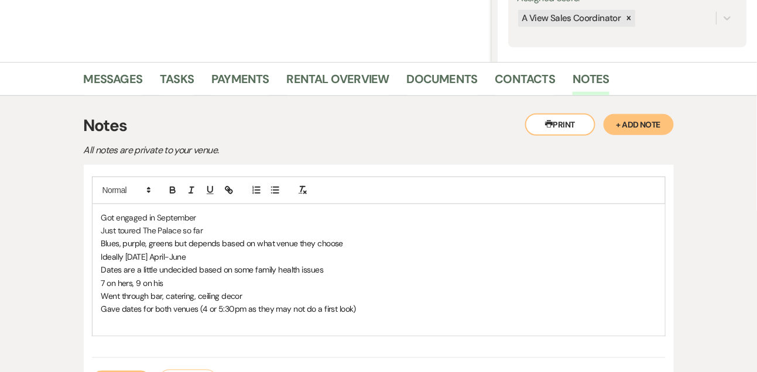
scroll to position [284, 0]
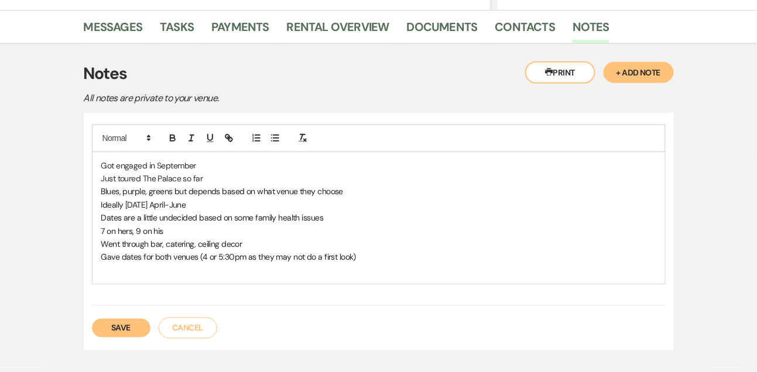
click at [129, 324] on button "Save" at bounding box center [121, 328] width 59 height 19
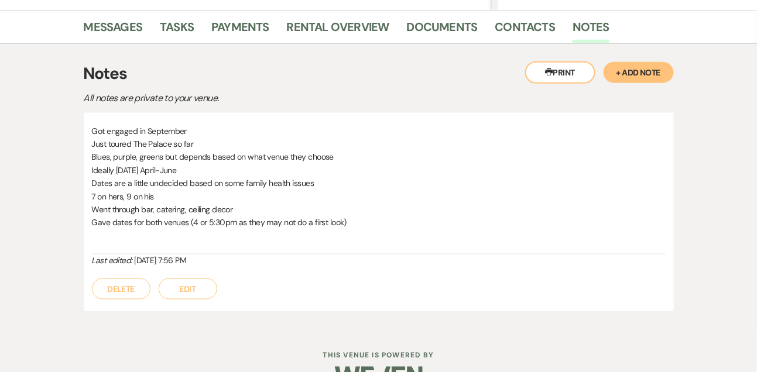
click at [188, 291] on button "Edit" at bounding box center [188, 289] width 59 height 21
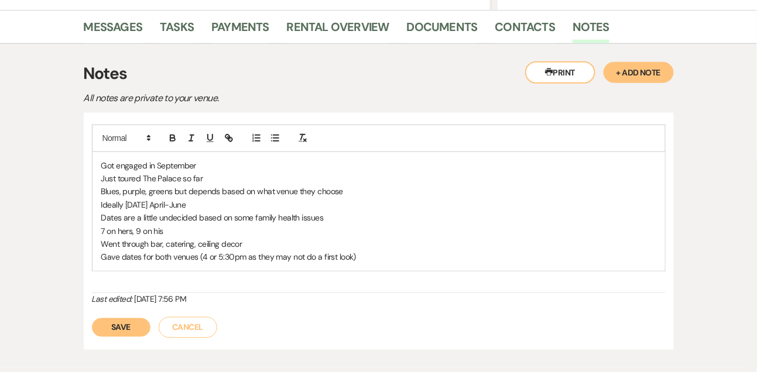
click at [379, 261] on p "Gave dates for both venues (4 or 5:30pm as they may not do a first look)" at bounding box center [378, 256] width 555 height 13
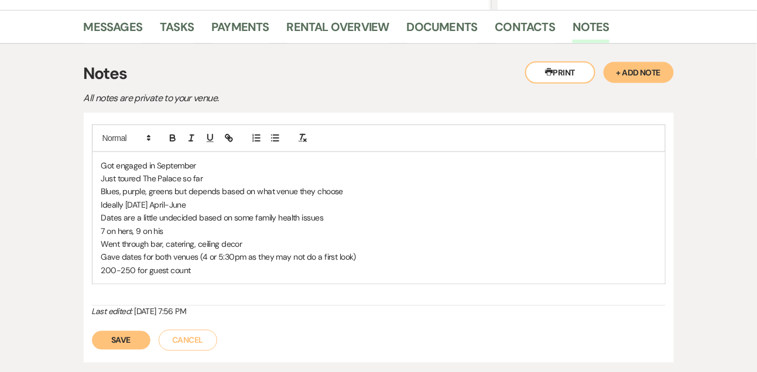
click at [119, 338] on button "Save" at bounding box center [121, 340] width 59 height 19
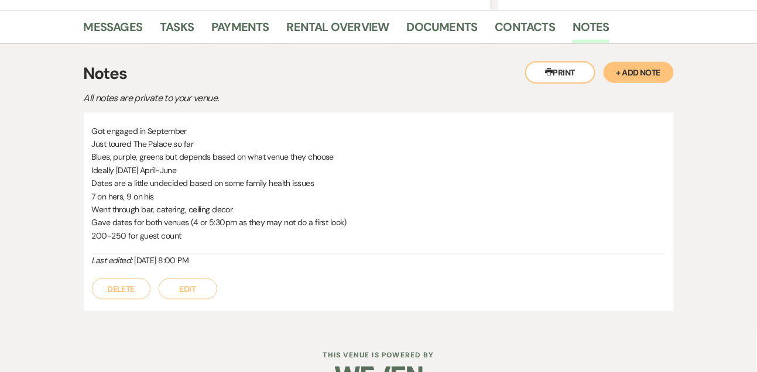
click at [179, 298] on button "Edit" at bounding box center [188, 289] width 59 height 21
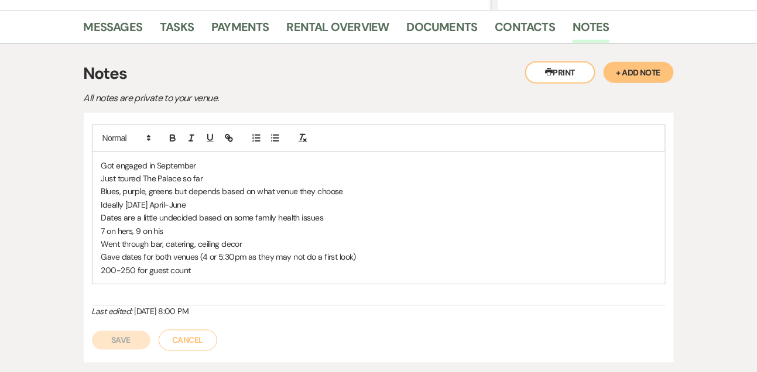
click at [250, 249] on p "Went through bar, catering, ceiling decor" at bounding box center [378, 244] width 555 height 13
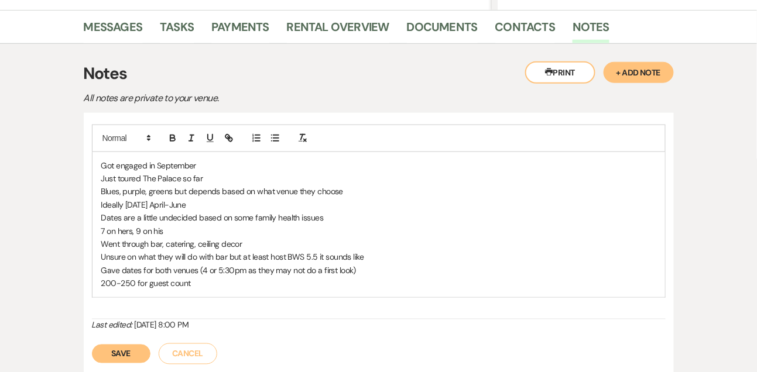
click at [121, 351] on button "Save" at bounding box center [121, 354] width 59 height 19
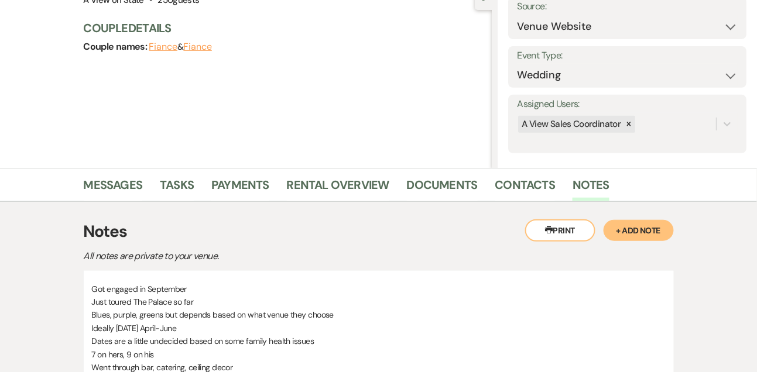
scroll to position [0, 0]
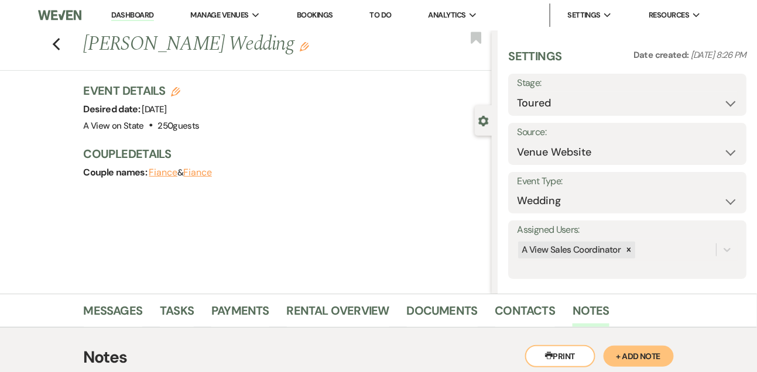
click at [130, 23] on li "Dashboard" at bounding box center [132, 15] width 54 height 23
click at [128, 20] on link "Dashboard" at bounding box center [132, 15] width 42 height 11
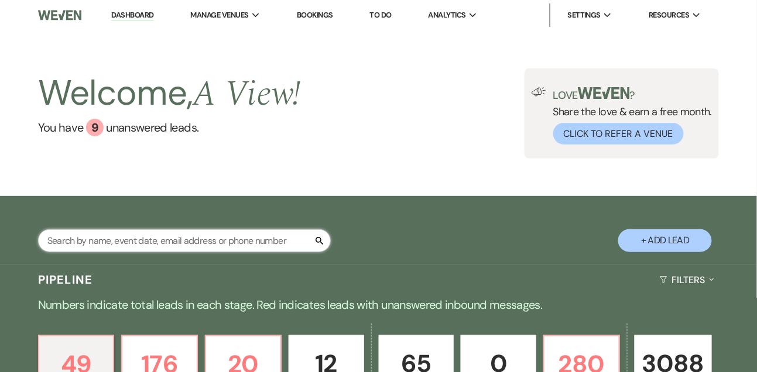
click at [114, 246] on input "text" at bounding box center [184, 240] width 293 height 23
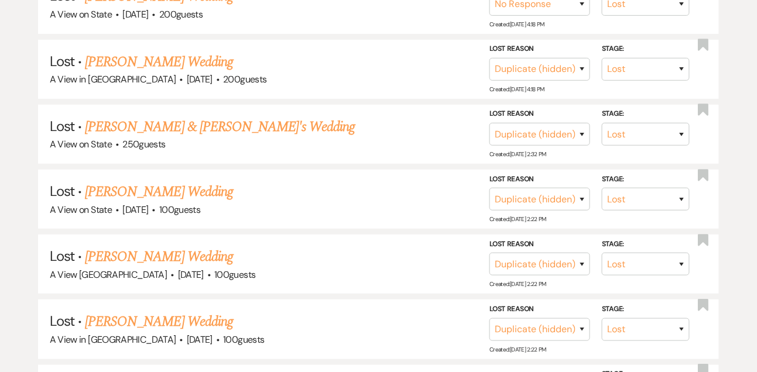
scroll to position [1388, 0]
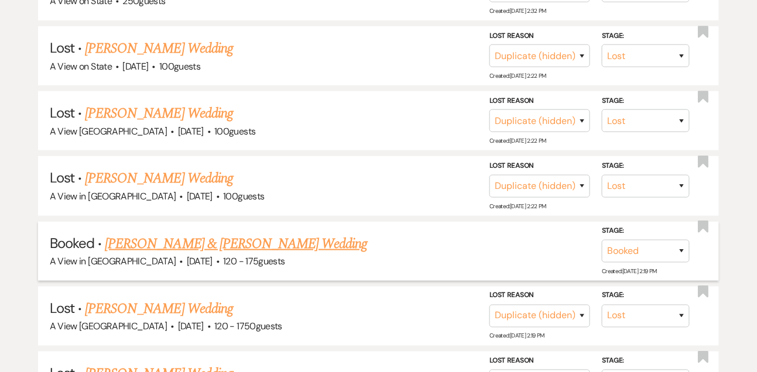
click at [134, 246] on link "[PERSON_NAME] & [PERSON_NAME] Wedding" at bounding box center [236, 244] width 262 height 21
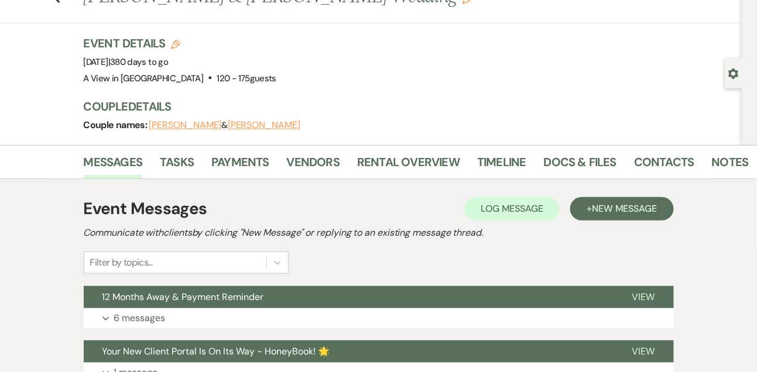
scroll to position [129, 0]
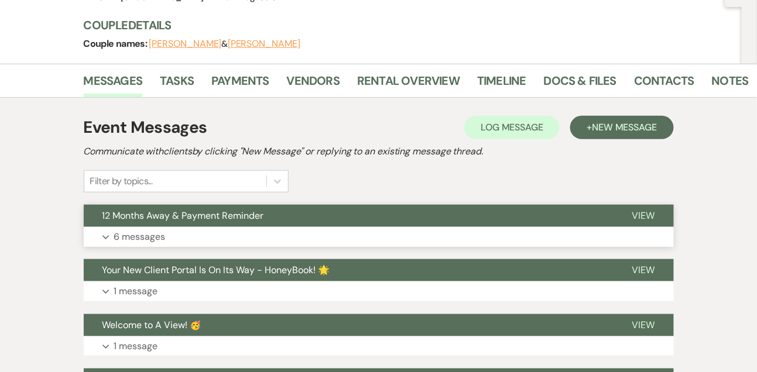
click at [136, 238] on p "6 messages" at bounding box center [140, 236] width 52 height 15
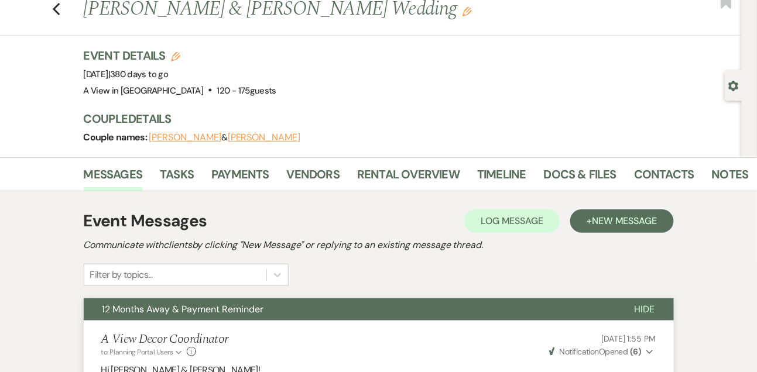
scroll to position [0, 0]
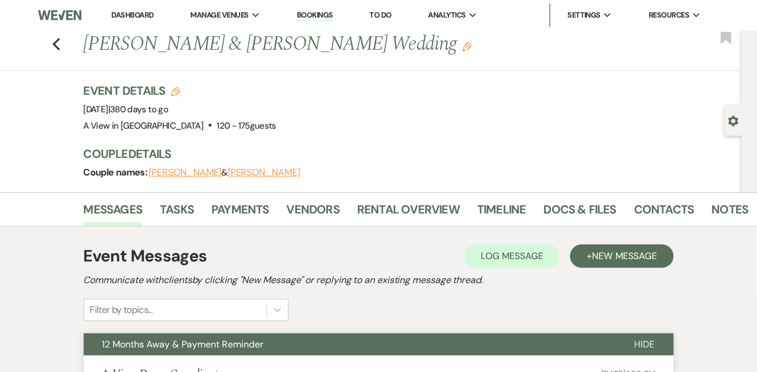
click at [737, 121] on use "button" at bounding box center [734, 121] width 10 height 11
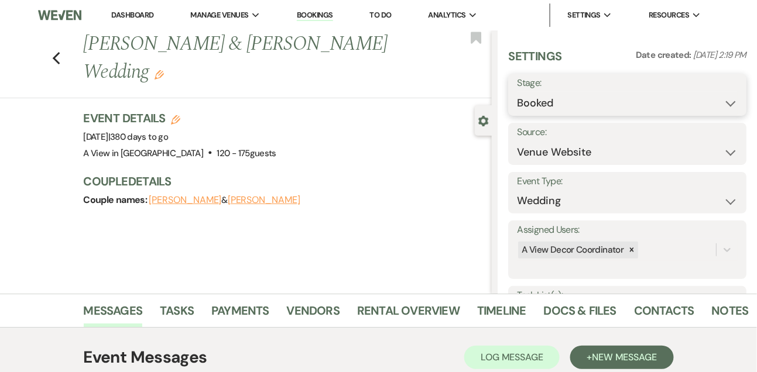
click at [555, 101] on select "Booked Lost" at bounding box center [627, 103] width 221 height 23
click at [517, 92] on select "Booked Lost" at bounding box center [627, 103] width 221 height 23
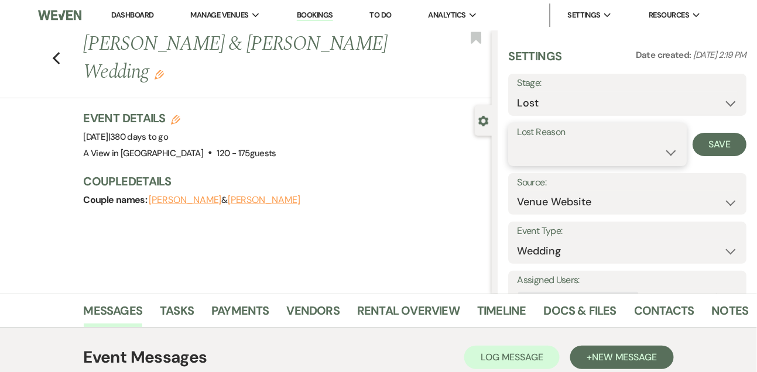
click at [532, 156] on select "Booked Elsewhere Budget Date Unavailable No Response Not a Good Match Capacity …" at bounding box center [597, 152] width 160 height 23
click at [517, 141] on select "Booked Elsewhere Budget Date Unavailable No Response Not a Good Match Capacity …" at bounding box center [597, 152] width 160 height 23
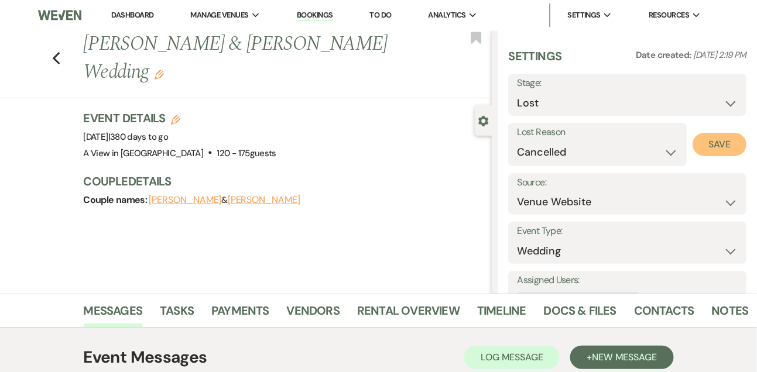
click at [721, 143] on button "Save" at bounding box center [719, 144] width 54 height 23
click at [725, 308] on link "Notes" at bounding box center [730, 314] width 37 height 26
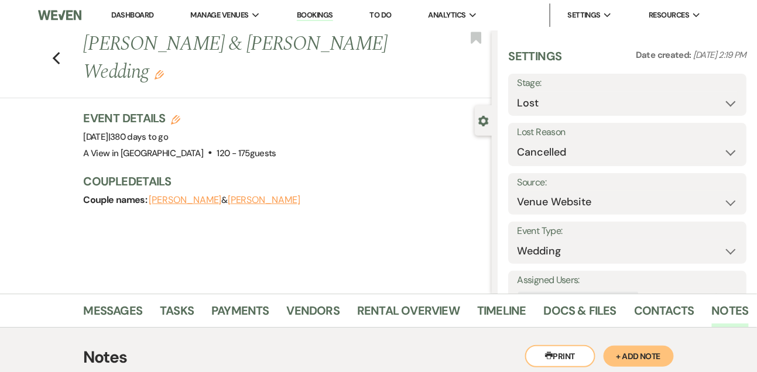
click at [136, 11] on link "Dashboard" at bounding box center [132, 15] width 42 height 10
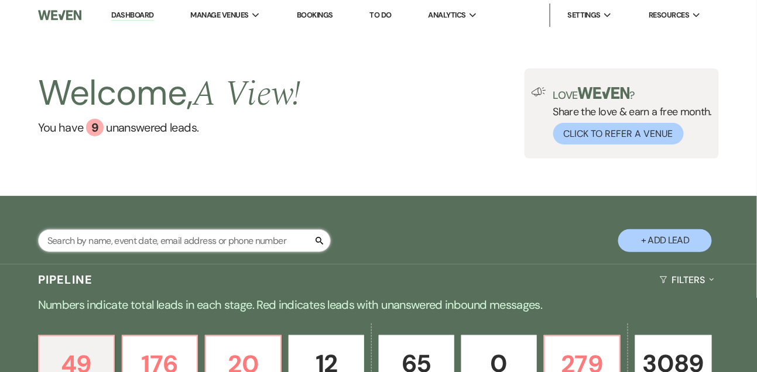
click at [159, 246] on input "text" at bounding box center [184, 240] width 293 height 23
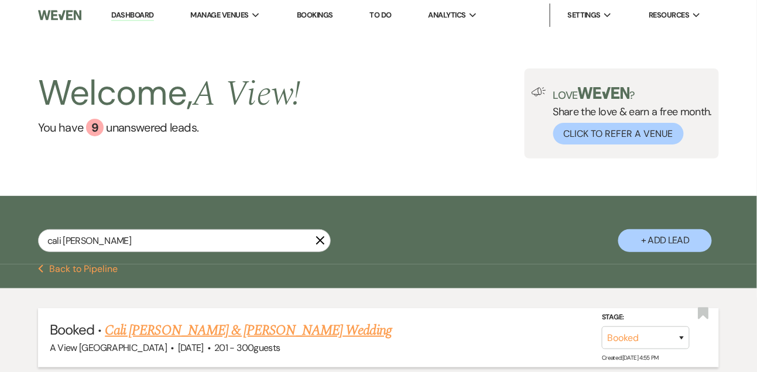
click at [193, 341] on link "Cali [PERSON_NAME] & [PERSON_NAME] Wedding" at bounding box center [248, 330] width 287 height 21
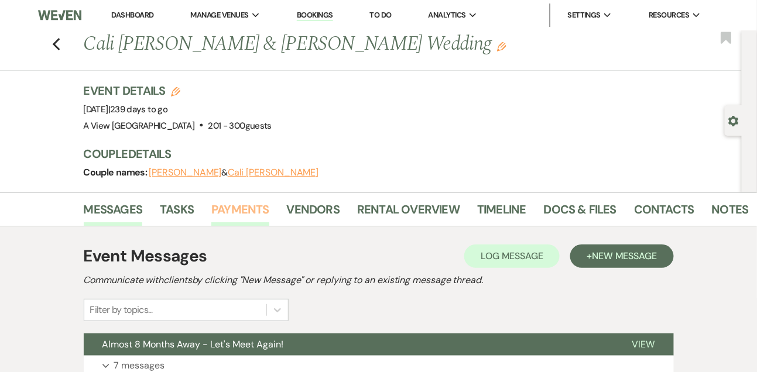
click at [242, 212] on link "Payments" at bounding box center [240, 213] width 58 height 26
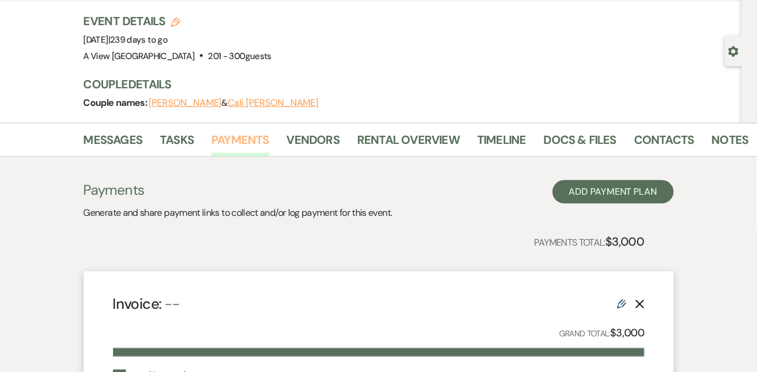
scroll to position [45, 0]
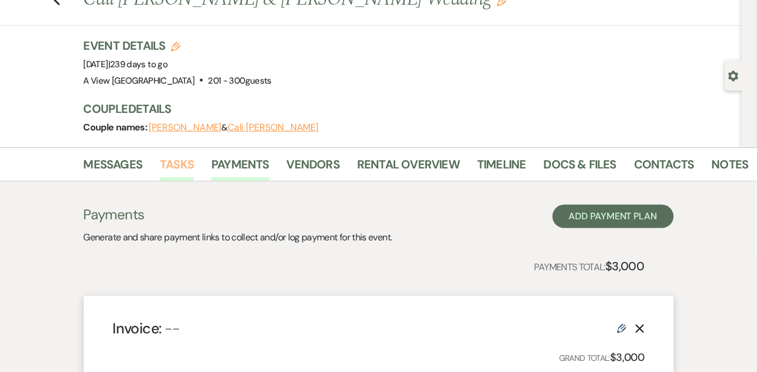
click at [160, 163] on link "Tasks" at bounding box center [177, 168] width 34 height 26
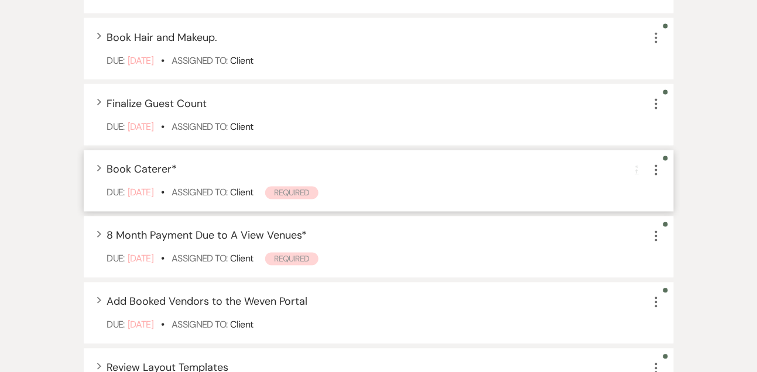
scroll to position [471, 0]
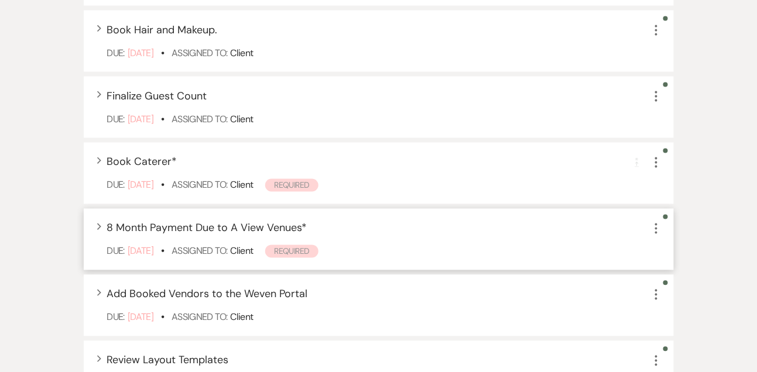
click at [653, 225] on icon "More" at bounding box center [656, 229] width 14 height 14
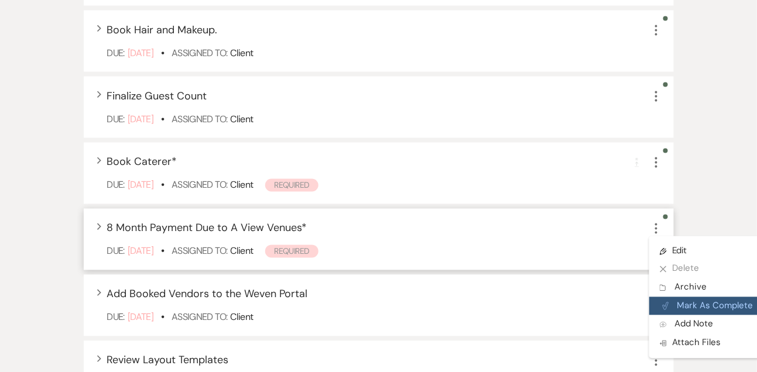
click at [676, 305] on button "Plan Portal Link Mark As Complete" at bounding box center [706, 306] width 115 height 19
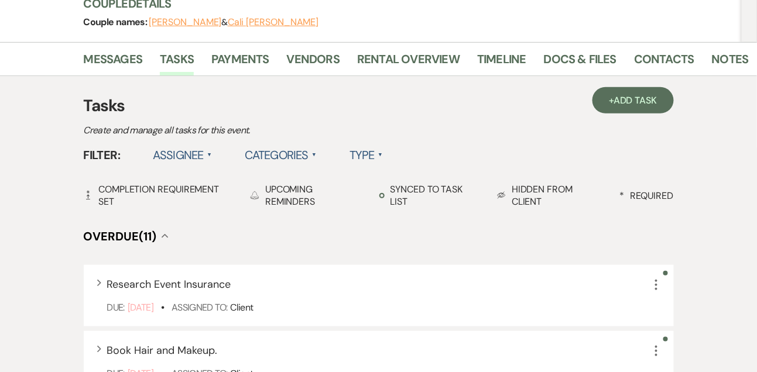
scroll to position [0, 0]
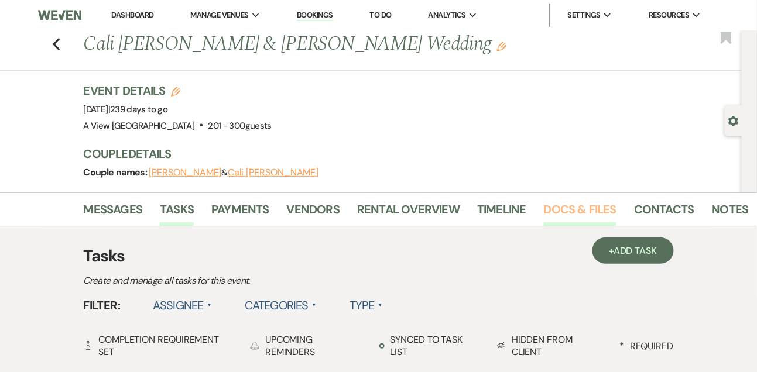
click at [558, 225] on link "Docs & Files" at bounding box center [580, 213] width 73 height 26
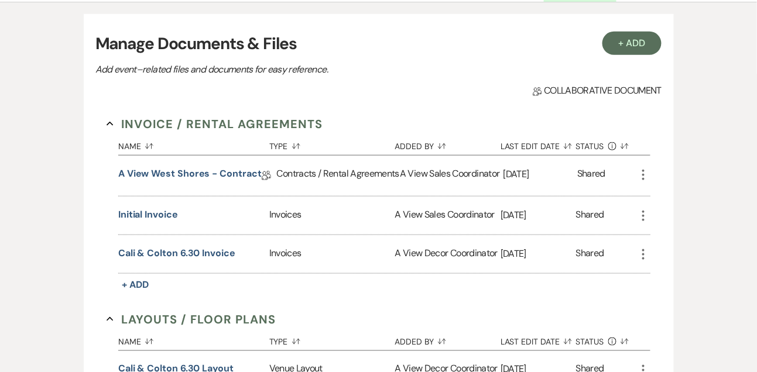
scroll to position [228, 0]
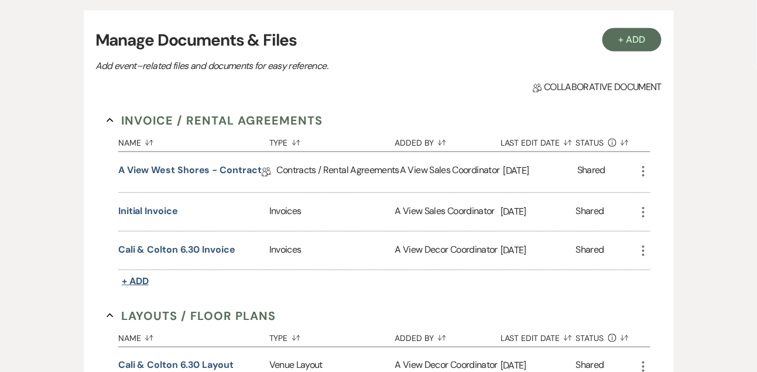
click at [139, 276] on span "+ Add" at bounding box center [135, 281] width 27 height 12
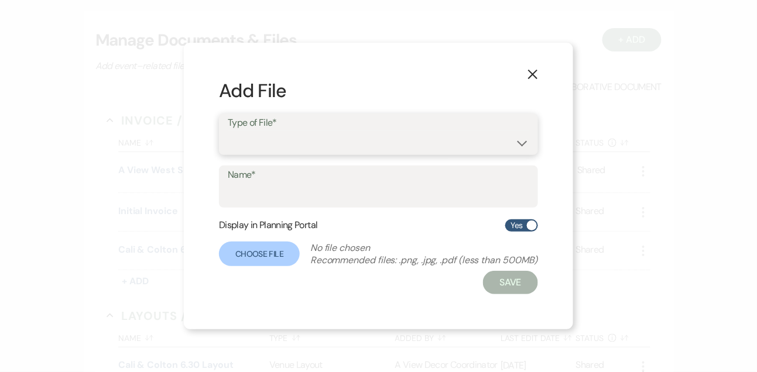
click at [264, 134] on select "Contracts / Rental Agreements Invoices Receipts" at bounding box center [378, 142] width 301 height 23
click at [228, 131] on select "Contracts / Rental Agreements Invoices Receipts" at bounding box center [378, 142] width 301 height 23
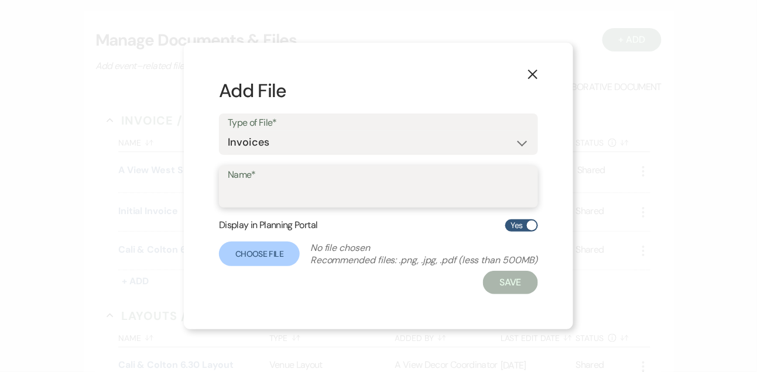
click at [257, 198] on input "Name*" at bounding box center [378, 195] width 301 height 23
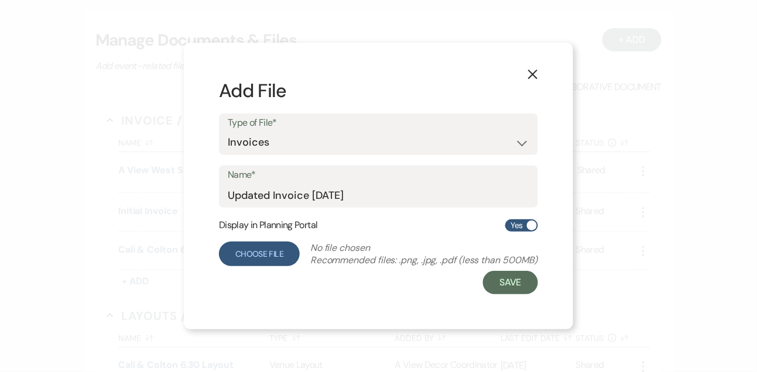
click at [247, 244] on label "Choose File" at bounding box center [259, 254] width 81 height 25
click at [0, 0] on input "Choose File" at bounding box center [0, 0] width 0 height 0
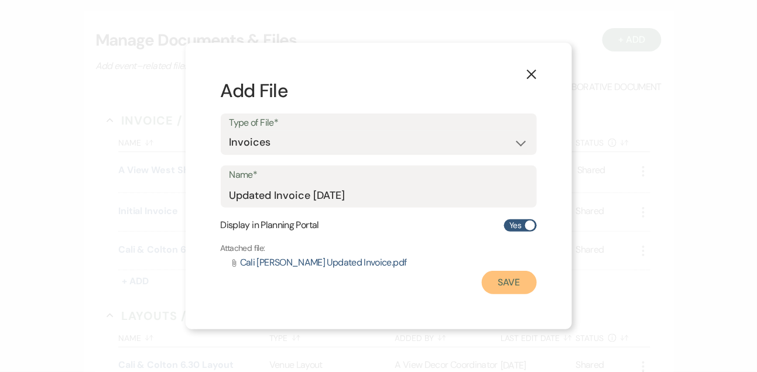
click at [507, 286] on button "Save" at bounding box center [509, 282] width 55 height 23
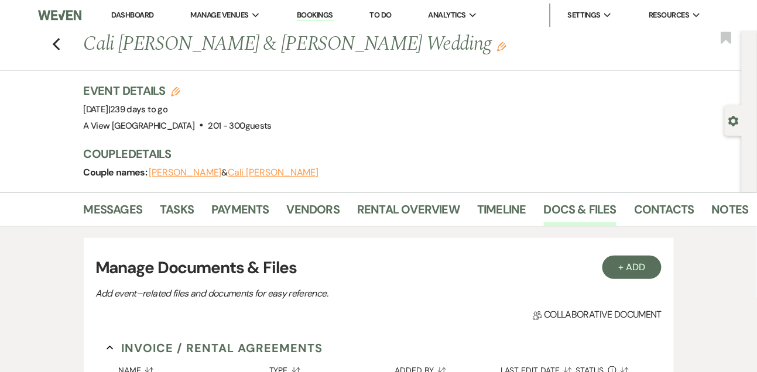
scroll to position [0, 0]
click at [737, 124] on use "button" at bounding box center [734, 121] width 10 height 11
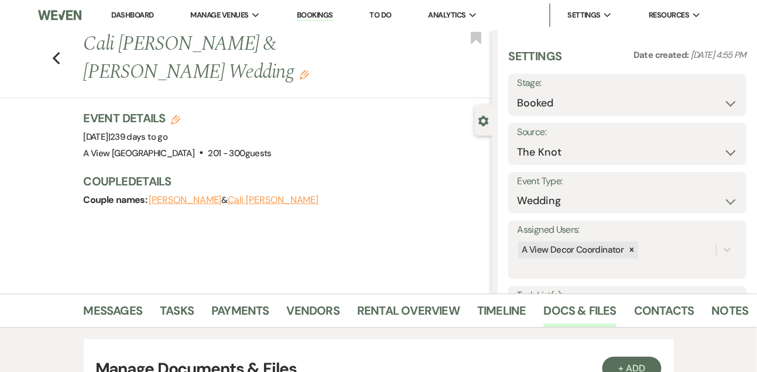
click at [483, 119] on icon "Gear" at bounding box center [483, 121] width 11 height 11
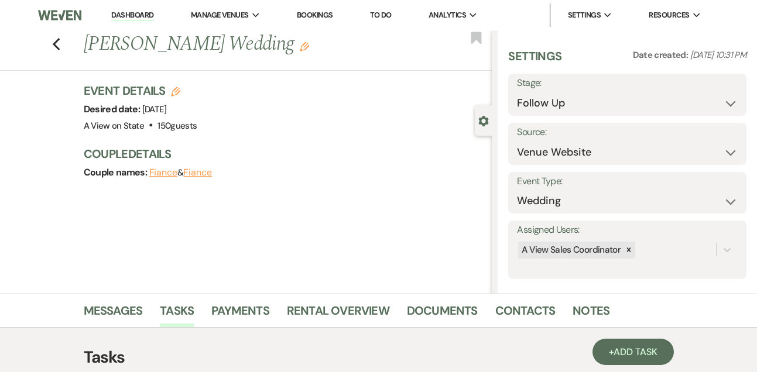
select select "9"
select select "5"
